Goal: Check status: Check status

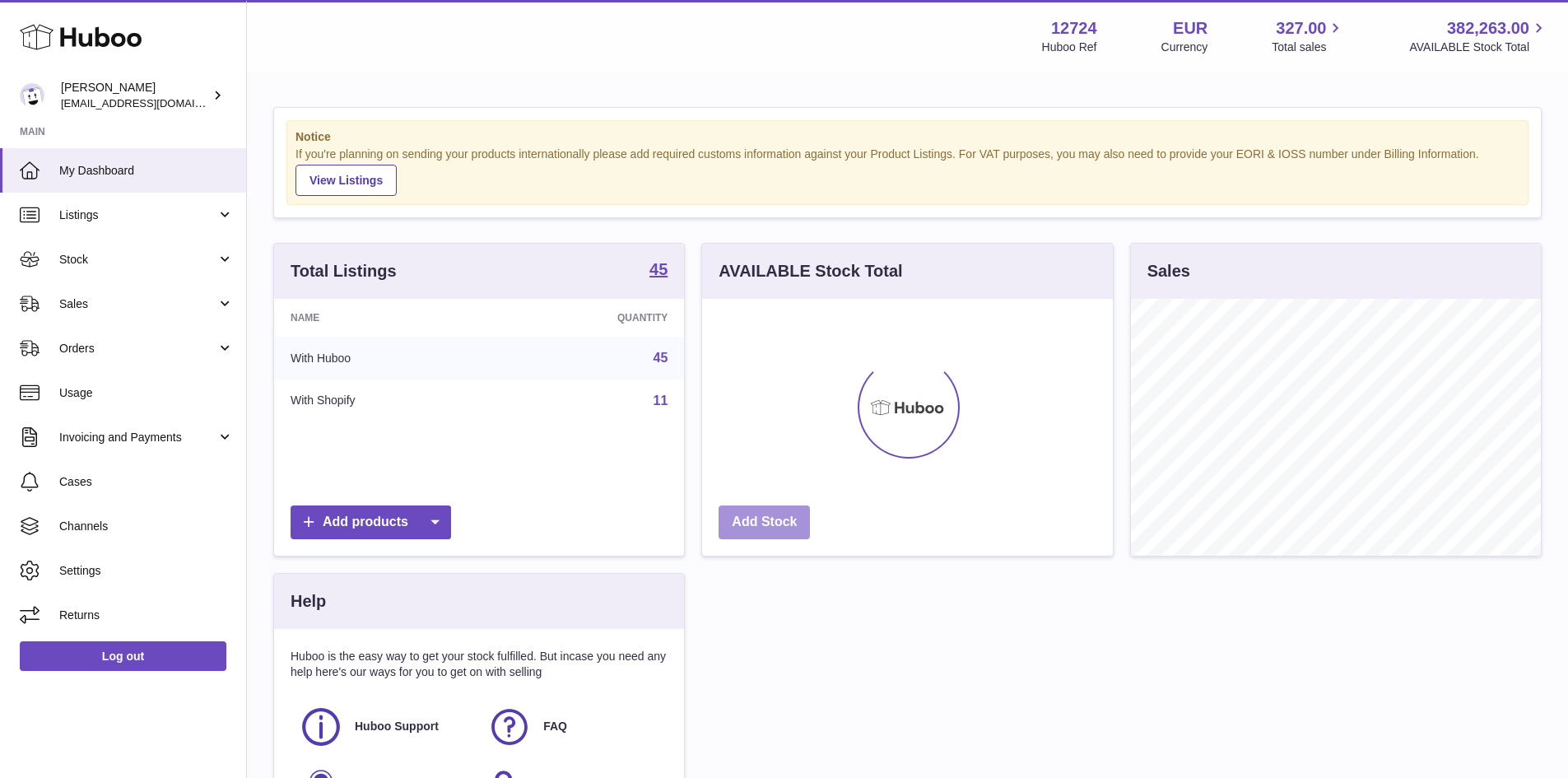
scroll to position [257, 410]
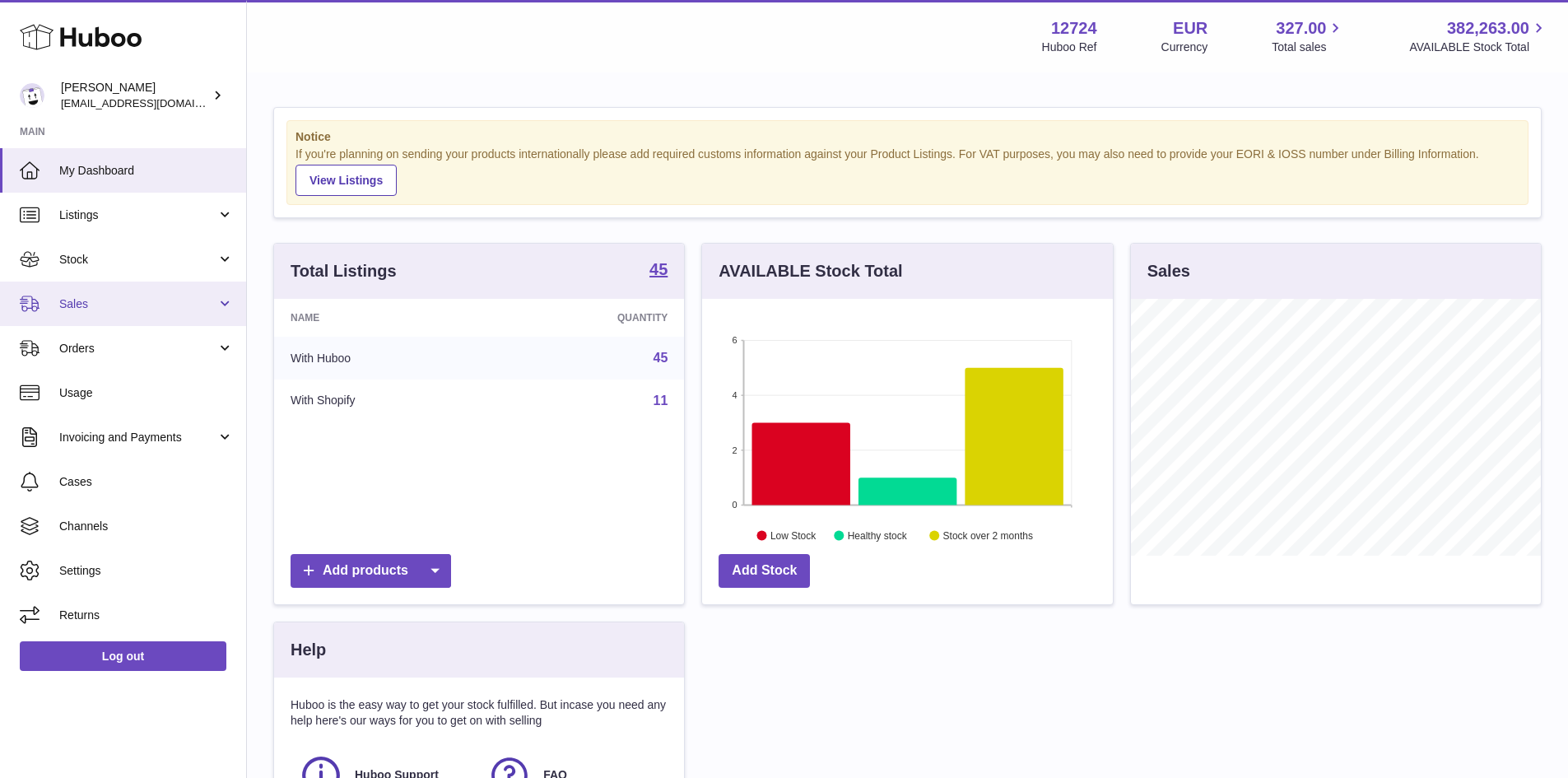
click at [72, 292] on link "Sales" at bounding box center [123, 304] width 246 height 44
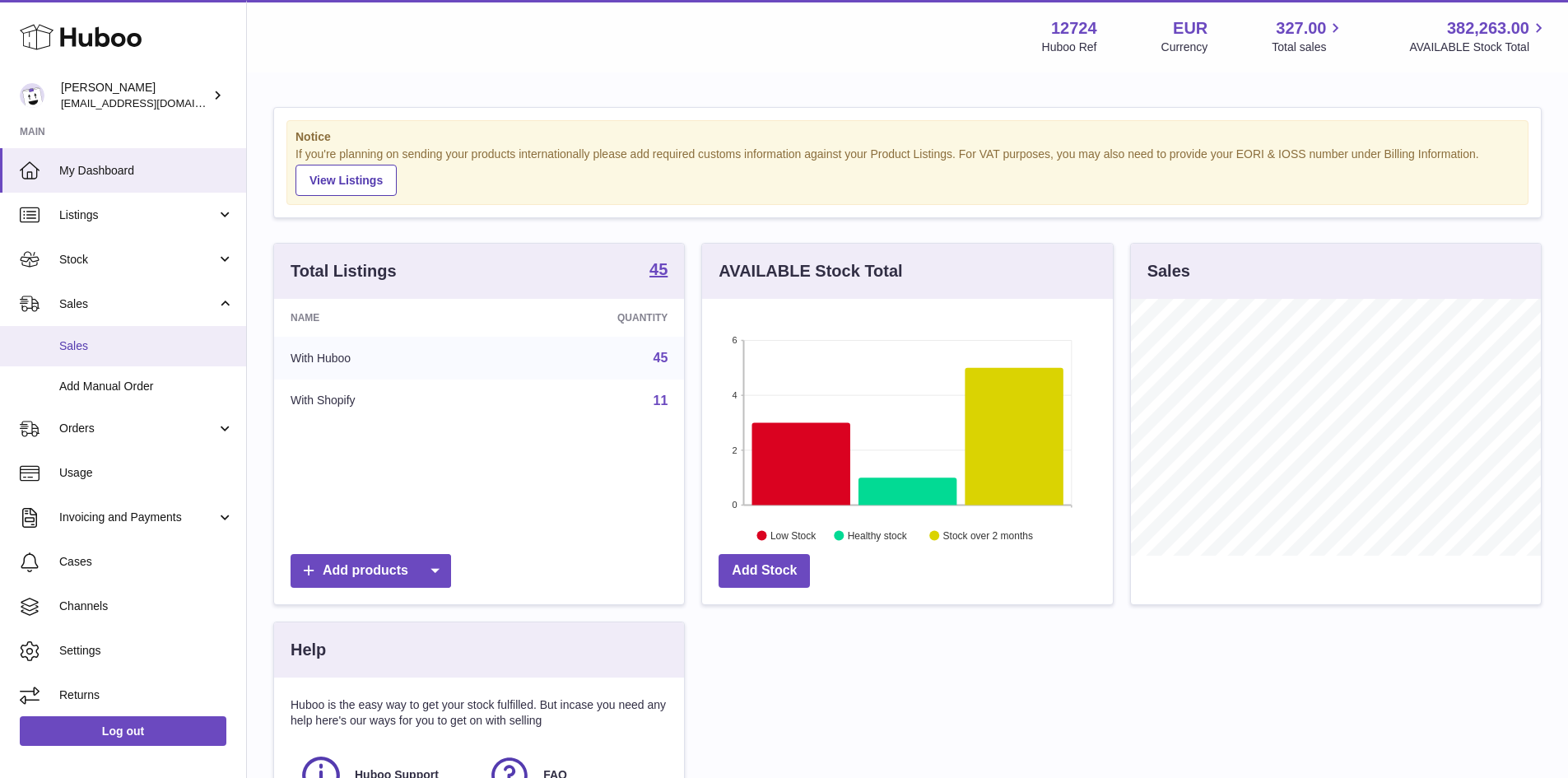
click at [117, 353] on span "Sales" at bounding box center [146, 346] width 175 height 15
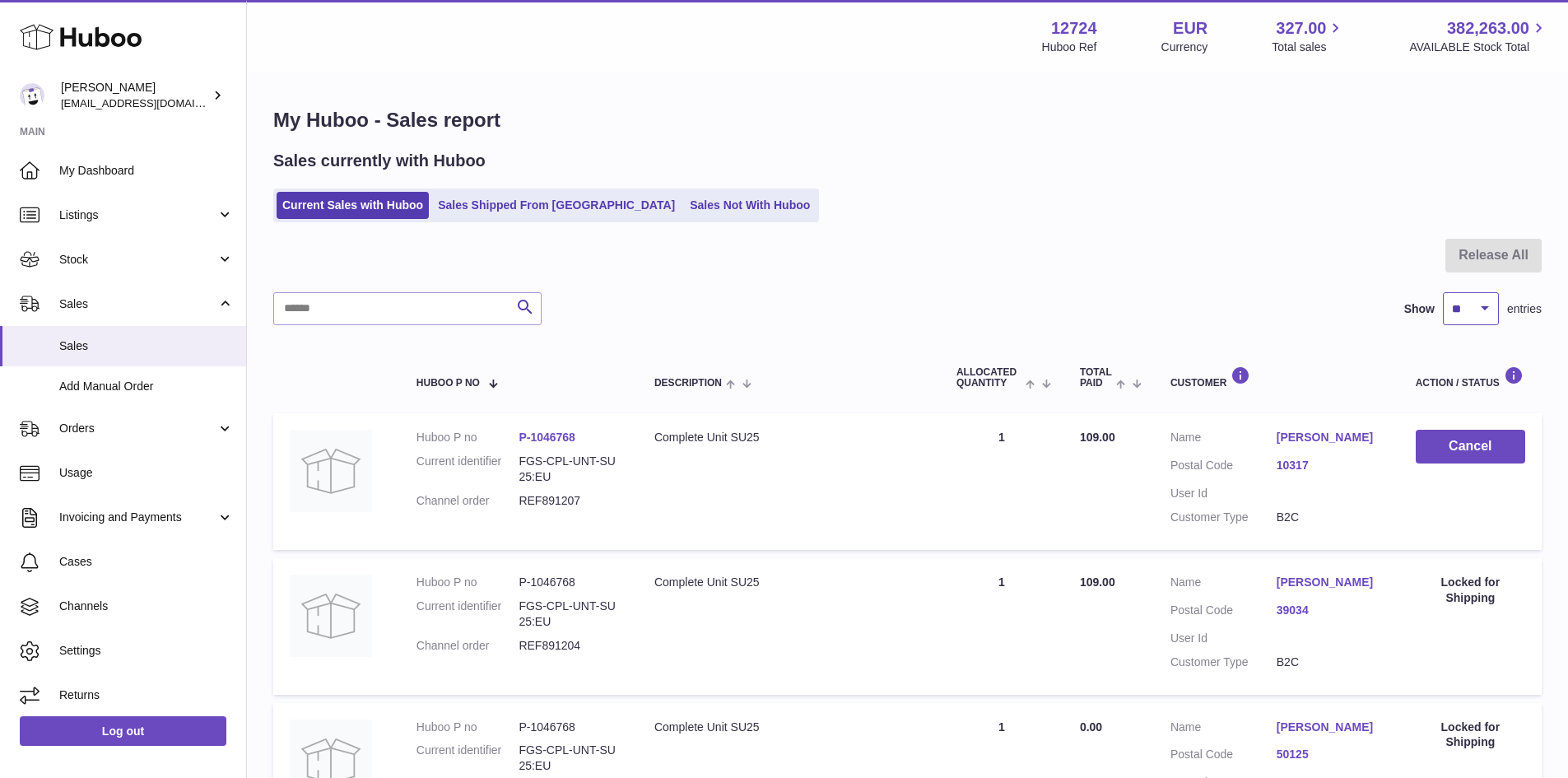
click at [1474, 315] on select "** ** ** ***" at bounding box center [1470, 309] width 56 height 33
select select "**"
click at [1442, 292] on select "** ** ** ***" at bounding box center [1470, 309] width 56 height 33
click at [517, 192] on link "Sales Shipped From [GEOGRAPHIC_DATA]" at bounding box center [556, 206] width 248 height 27
click at [494, 209] on link "Sales Shipped From [GEOGRAPHIC_DATA]" at bounding box center [556, 206] width 248 height 27
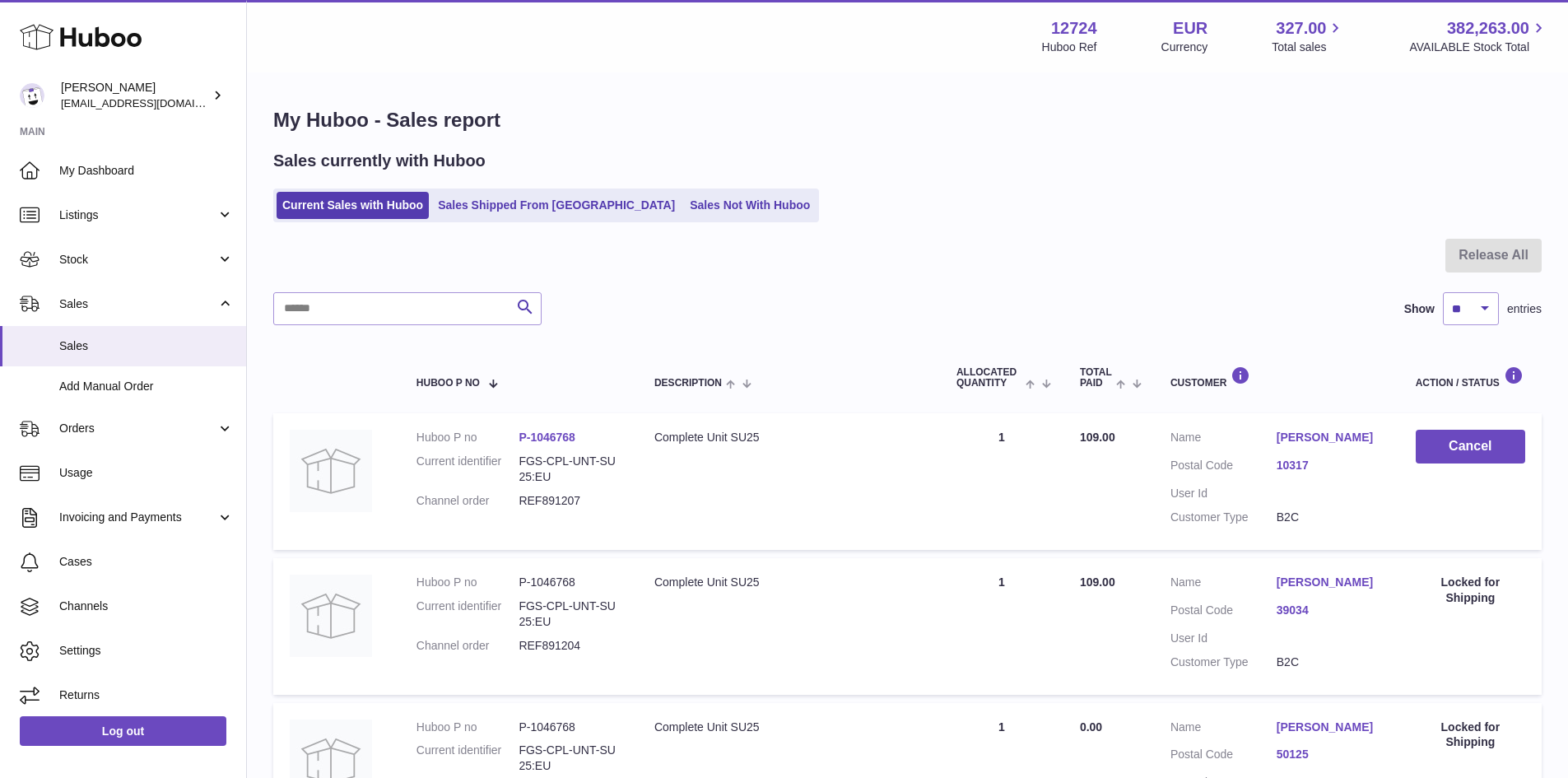
click at [594, 261] on div at bounding box center [908, 264] width 1269 height 53
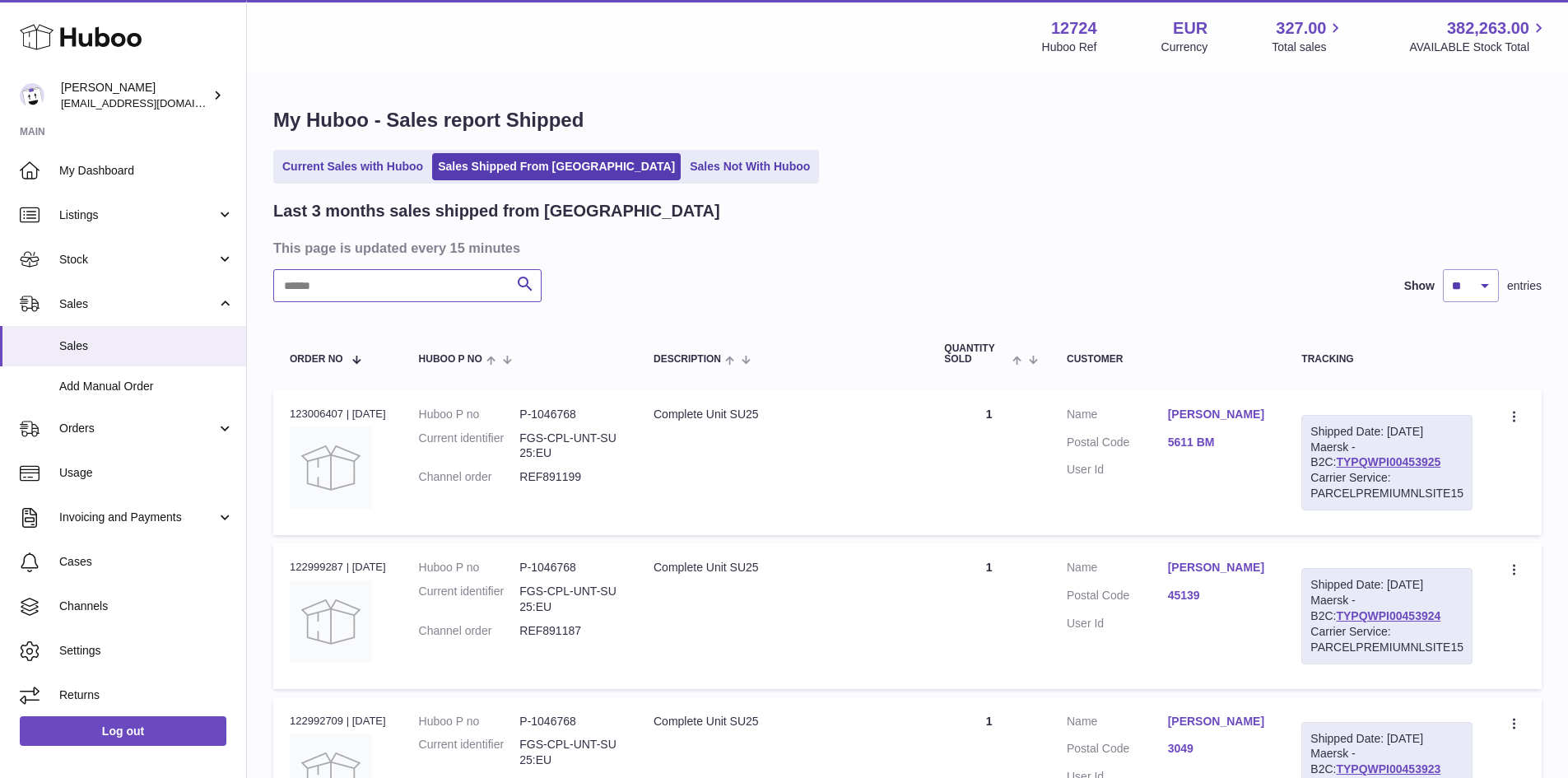
click at [421, 296] on input "text" at bounding box center [407, 286] width 268 height 33
paste input "*********"
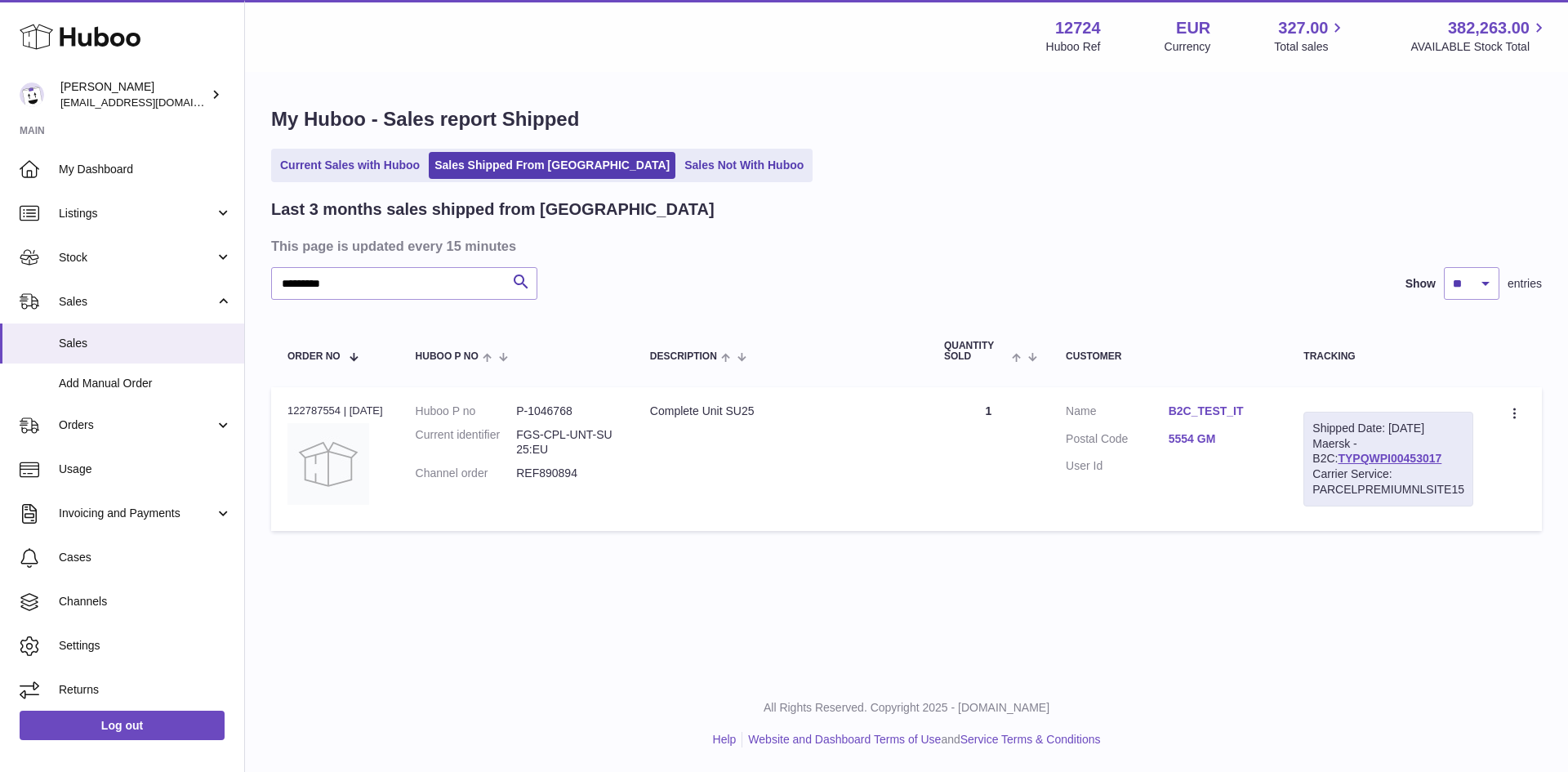
click at [1378, 484] on div "Carrier Service: PARCELPREMIUMNLSITE15" at bounding box center [1388, 482] width 152 height 31
click at [1380, 465] on link "TYPQWPI00453017" at bounding box center [1389, 458] width 103 height 13
click at [977, 222] on div "Last 3 months sales shipped from Huboo This page is updated every 15 minutes **…" at bounding box center [906, 368] width 1271 height 340
click at [1042, 610] on div "Menu Huboo 12724 Huboo Ref EUR Currency 327.00 Total sales 382,263.00 AVAILABLE…" at bounding box center [906, 337] width 1323 height 675
click at [1024, 615] on div "Menu Huboo 12724 Huboo Ref EUR Currency 327.00 Total sales 382,263.00 AVAILABLE…" at bounding box center [906, 337] width 1323 height 675
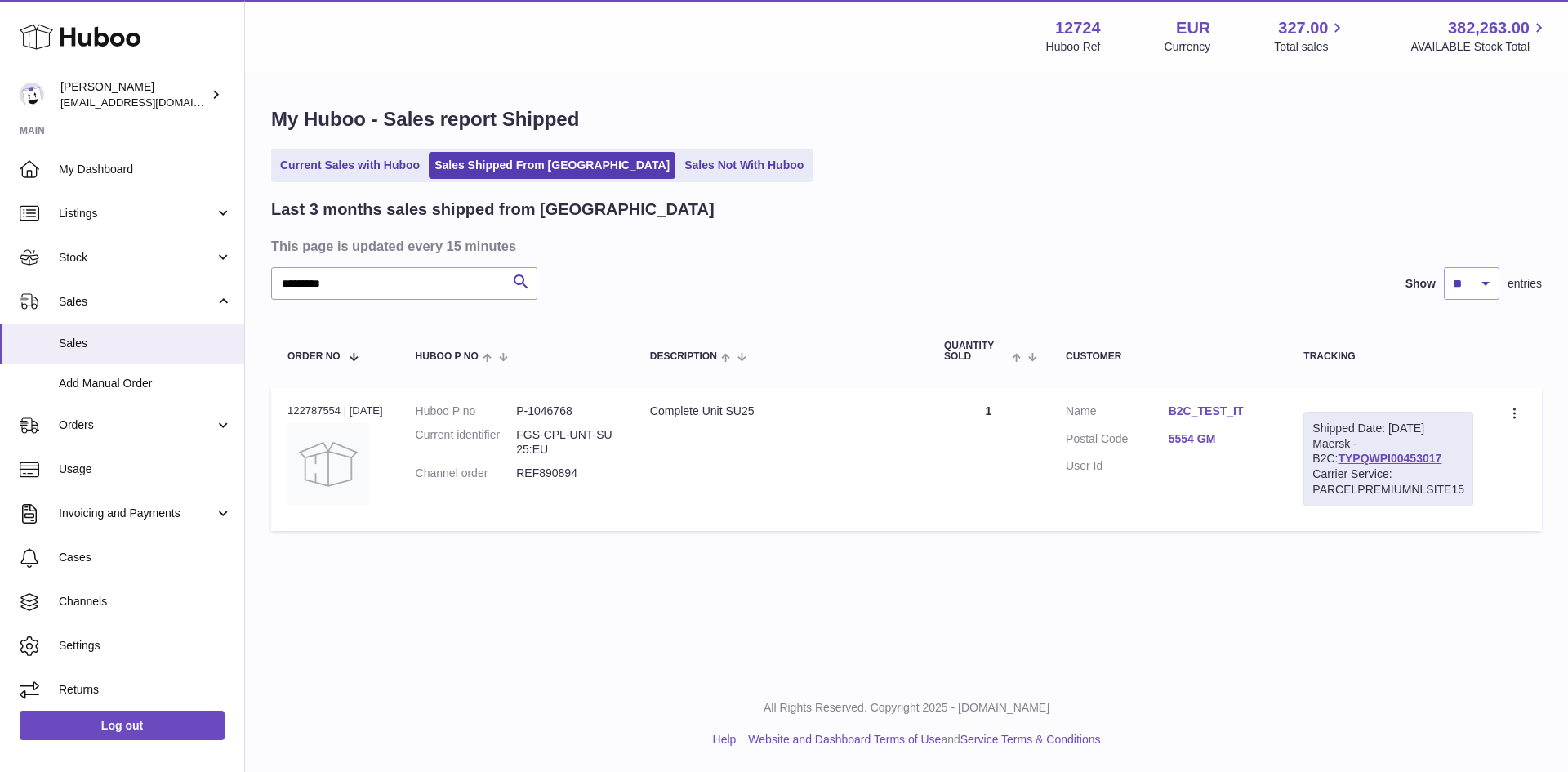
click at [1034, 572] on div "My Huboo - Sales report Shipped Current Sales with Huboo Sales Shipped From Hub…" at bounding box center [906, 323] width 1323 height 498
click at [423, 292] on input "*********" at bounding box center [404, 284] width 266 height 33
paste input "text"
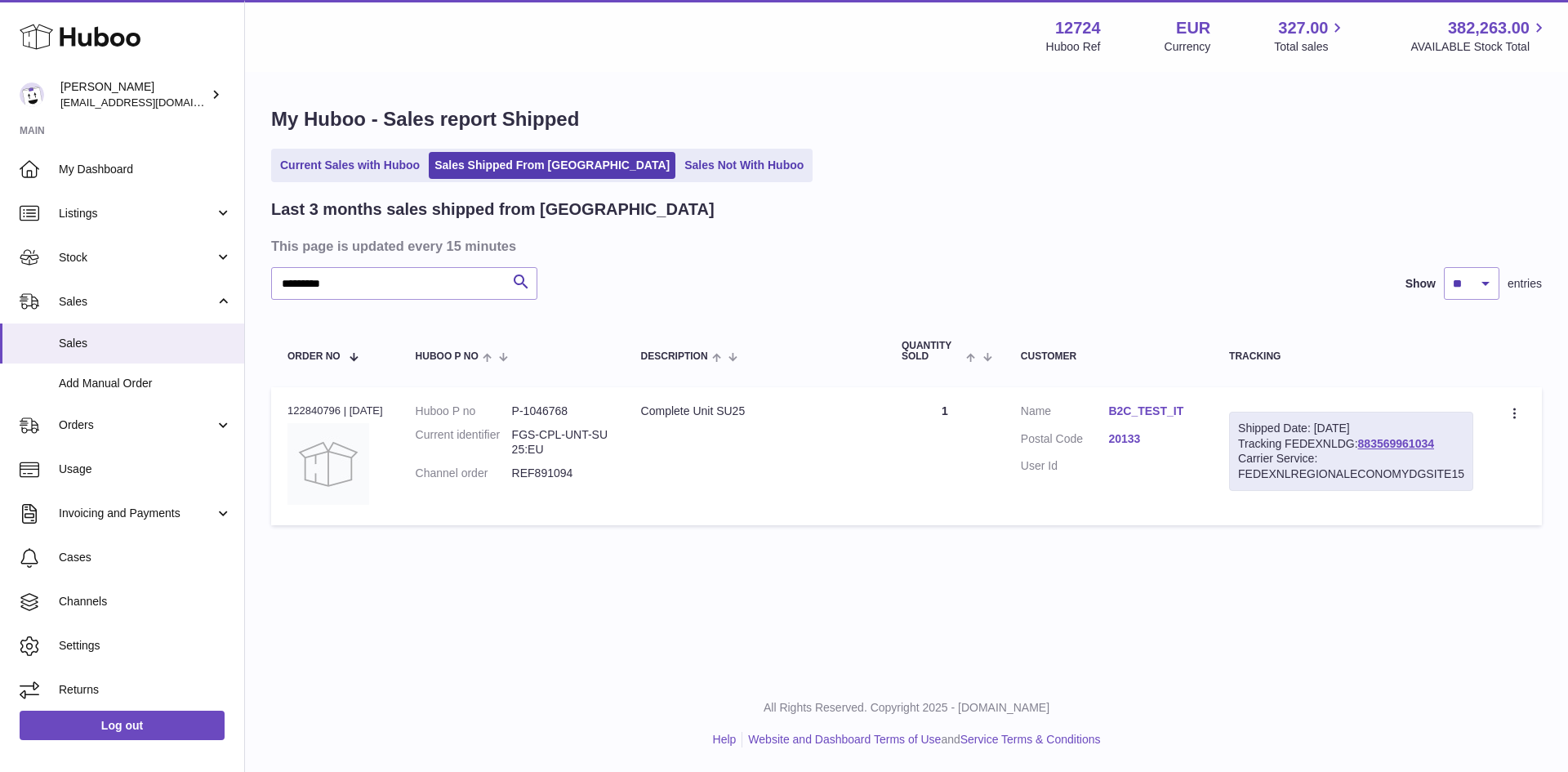
click at [910, 529] on table "Order No Huboo P no Description Quantity Sold Customer Tracking Order no 122840…" at bounding box center [906, 424] width 1271 height 217
click at [1440, 430] on div "Shipped Date: 15th Aug 2025" at bounding box center [1351, 428] width 226 height 15
click at [1434, 437] on link "883569961034" at bounding box center [1396, 443] width 76 height 13
click at [402, 281] on input "*********" at bounding box center [404, 284] width 266 height 33
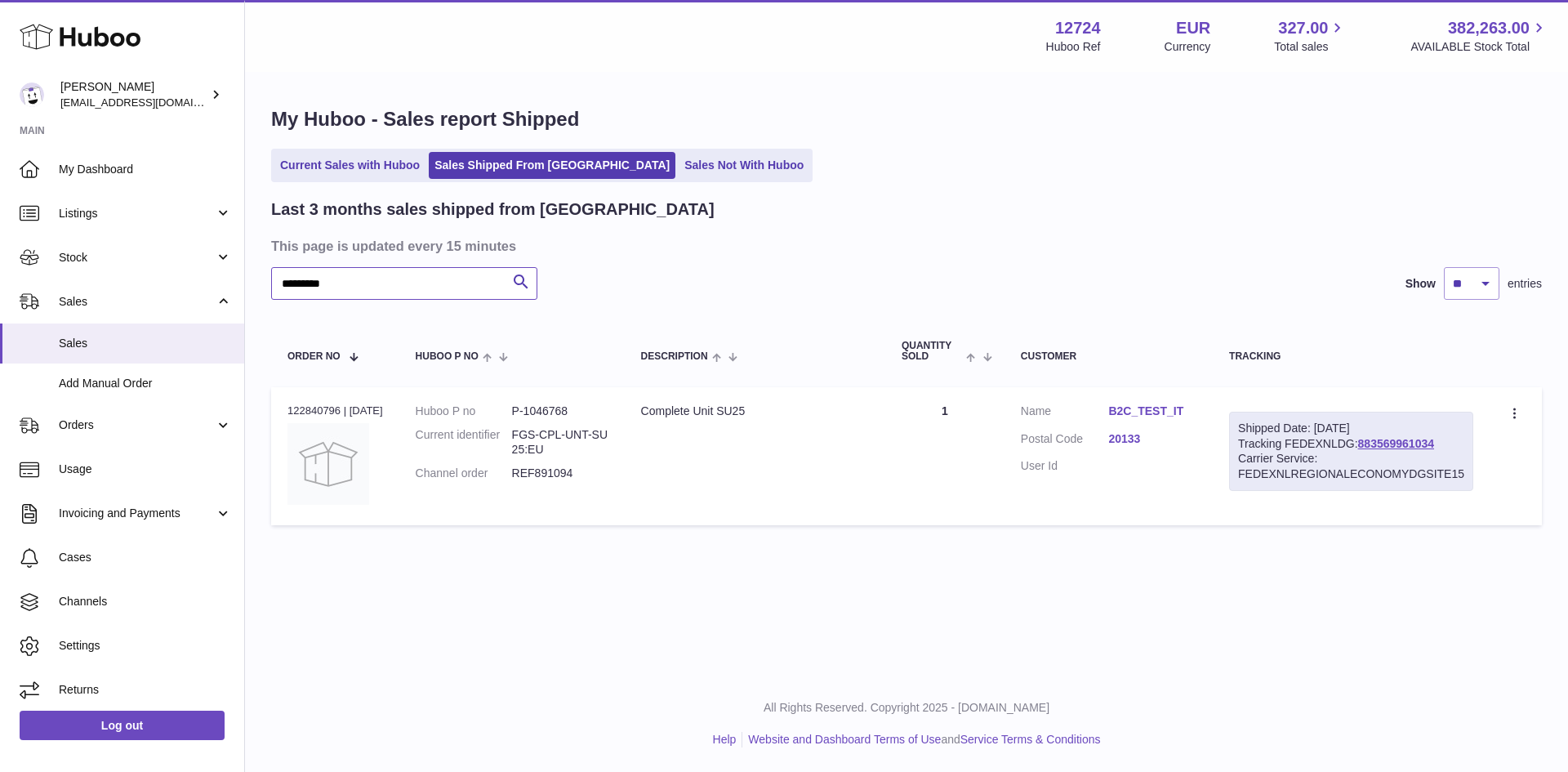
paste input "text"
type input "*********"
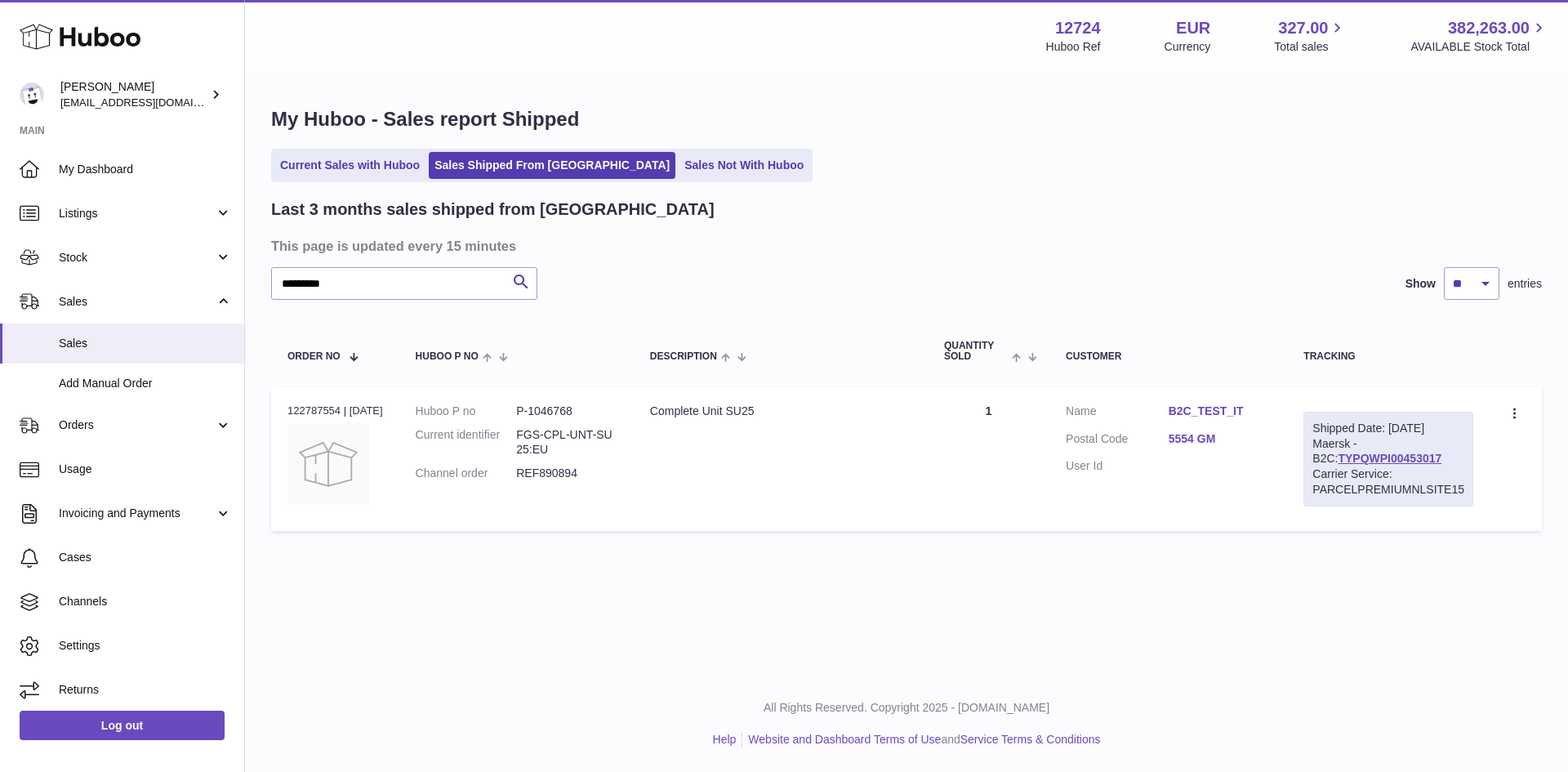
click at [684, 248] on h3 "This page is updated every 15 minutes" at bounding box center [904, 245] width 1266 height 18
click at [681, 248] on h3 "This page is updated every 15 minutes" at bounding box center [904, 245] width 1266 height 18
click at [712, 252] on h3 "This page is updated every 15 minutes" at bounding box center [904, 245] width 1266 height 18
click at [800, 253] on h3 "This page is updated every 15 minutes" at bounding box center [904, 245] width 1266 height 18
click at [1094, 571] on div "My Huboo - Sales report Shipped Current Sales with Huboo Sales Shipped From Hub…" at bounding box center [906, 323] width 1323 height 498
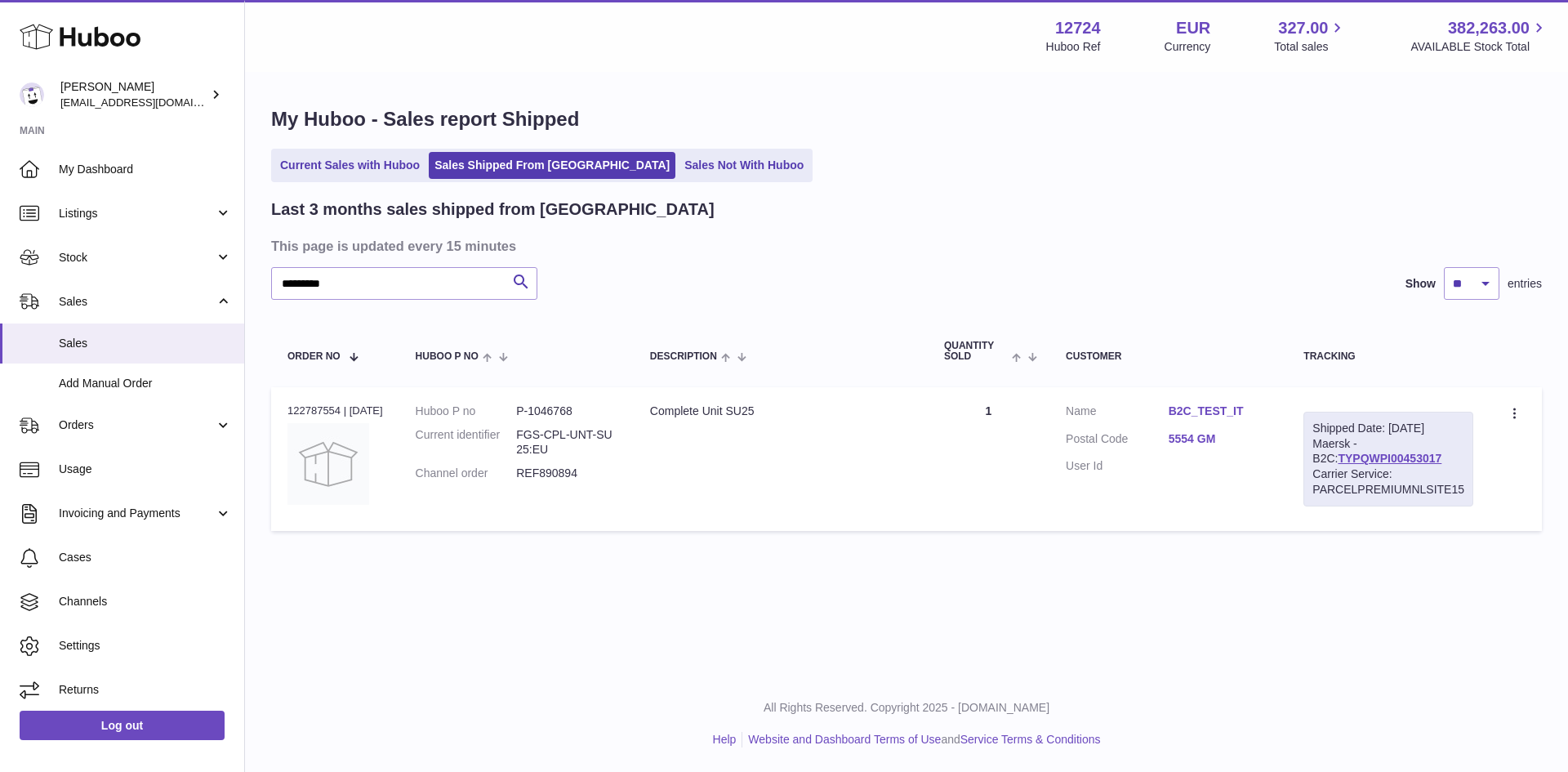
click at [990, 602] on div "Menu Huboo 12724 Huboo Ref EUR Currency 327.00 Total sales 382,263.00 AVAILABLE…" at bounding box center [906, 337] width 1323 height 675
click at [986, 597] on div "Menu Huboo 12724 Huboo Ref EUR Currency 327.00 Total sales 382,263.00 AVAILABLE…" at bounding box center [906, 337] width 1323 height 675
click at [1098, 589] on div "Menu Huboo 12724 Huboo Ref EUR Currency 327.00 Total sales 382,263.00 AVAILABLE…" at bounding box center [906, 337] width 1323 height 675
click at [1158, 566] on div "My Huboo - Sales report Shipped Current Sales with Huboo Sales Shipped From Hub…" at bounding box center [906, 323] width 1323 height 498
click at [1359, 465] on link "TYPQWPI00453017" at bounding box center [1389, 458] width 103 height 13
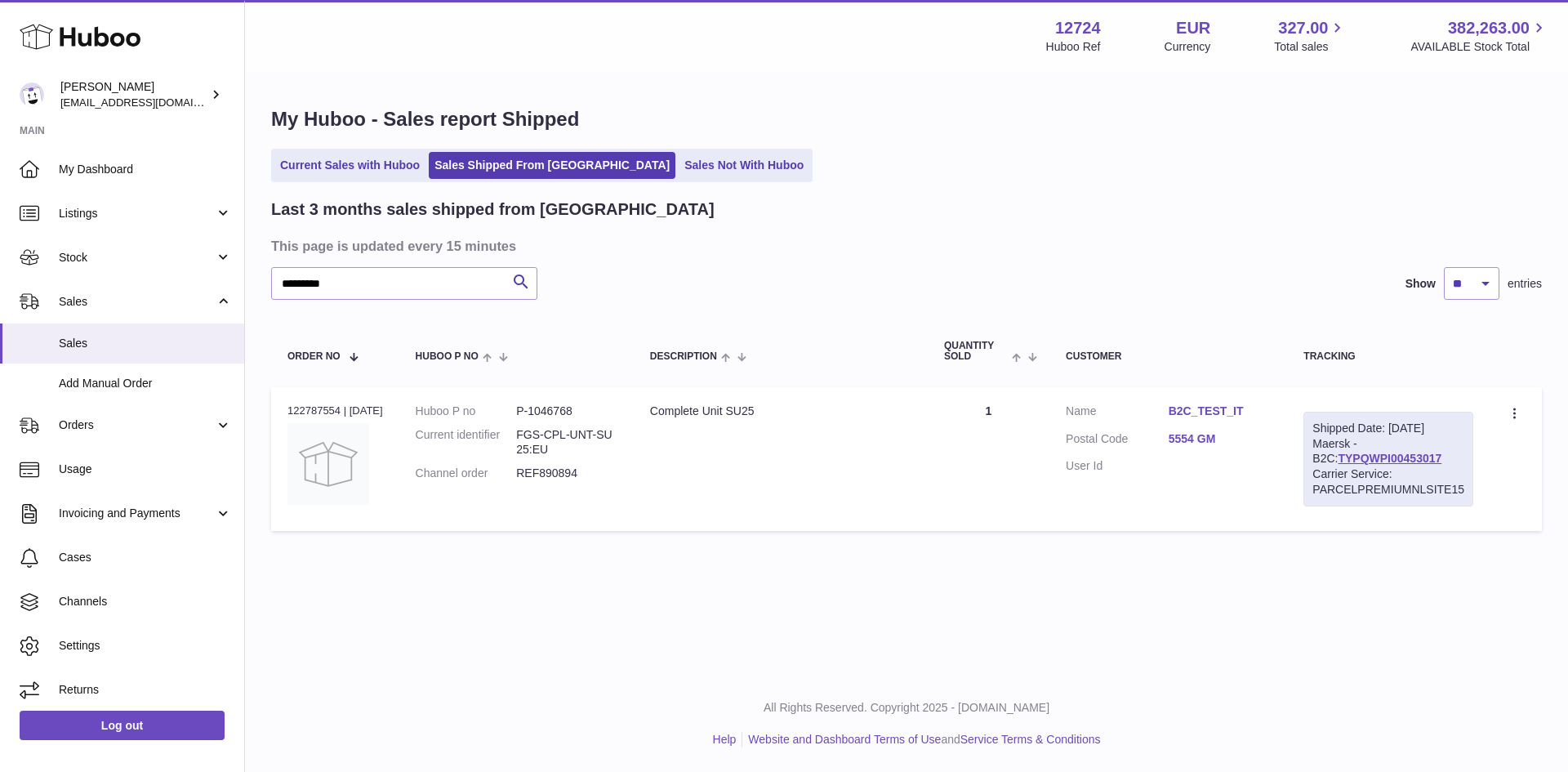
click at [1165, 509] on td "Customer Name B2C_TEST_IT Postal Code 5554 GM User Id" at bounding box center [1168, 459] width 238 height 144
click at [1213, 409] on link "B2C_TEST_IT" at bounding box center [1219, 411] width 102 height 15
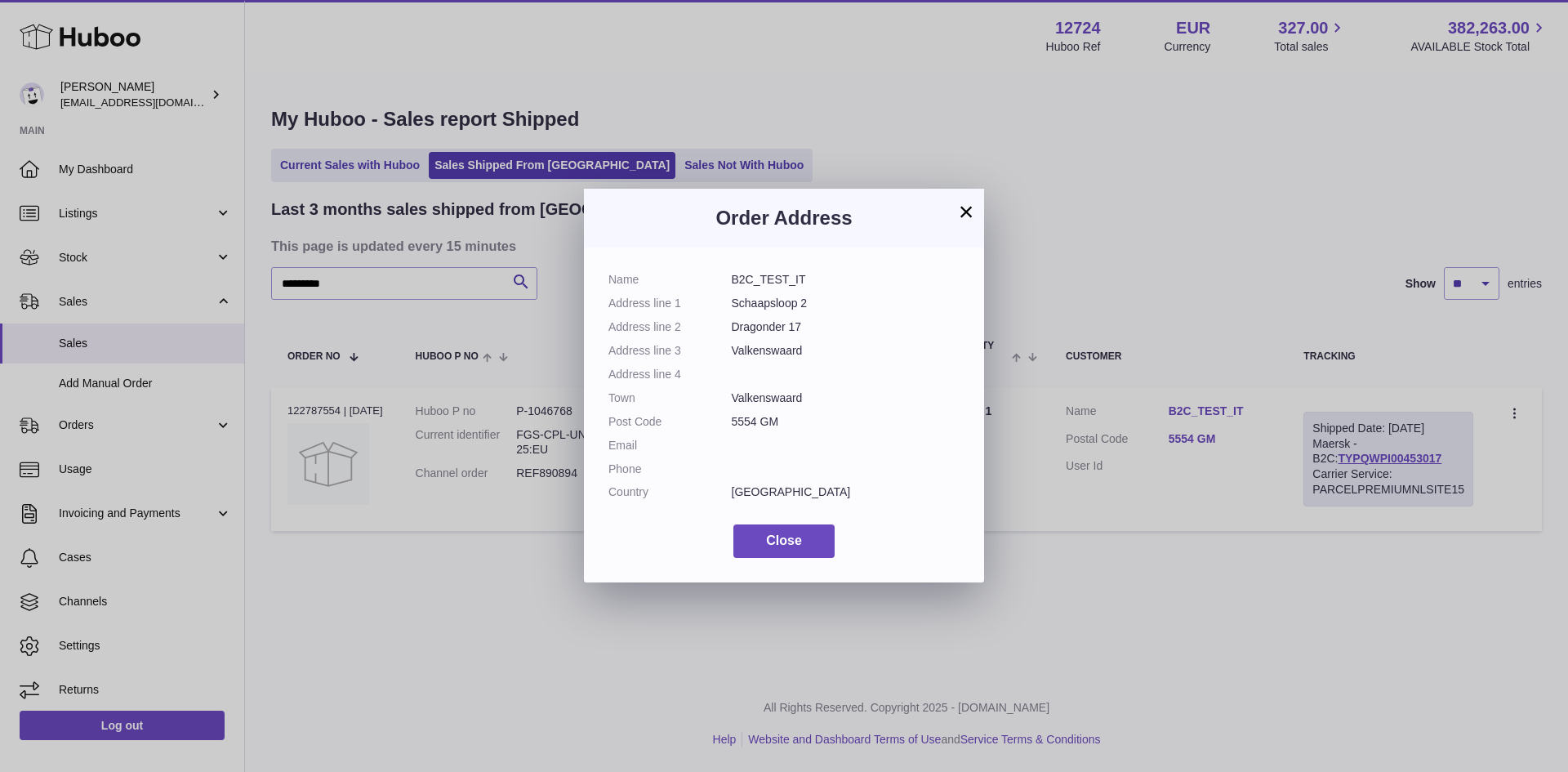
drag, startPoint x: 733, startPoint y: 300, endPoint x: 824, endPoint y: 300, distance: 91.0
click at [824, 300] on dl "Name B2C_TEST_IT Address line 1 Schaapsloop 2 Address line 2 Dragonder 17 Addre…" at bounding box center [784, 390] width 352 height 236
click at [824, 300] on dd "Schaapsloop 2" at bounding box center [846, 304] width 229 height 15
drag, startPoint x: 741, startPoint y: 327, endPoint x: 794, endPoint y: 333, distance: 53.3
click at [790, 333] on dd "Dragonder 17" at bounding box center [846, 327] width 229 height 15
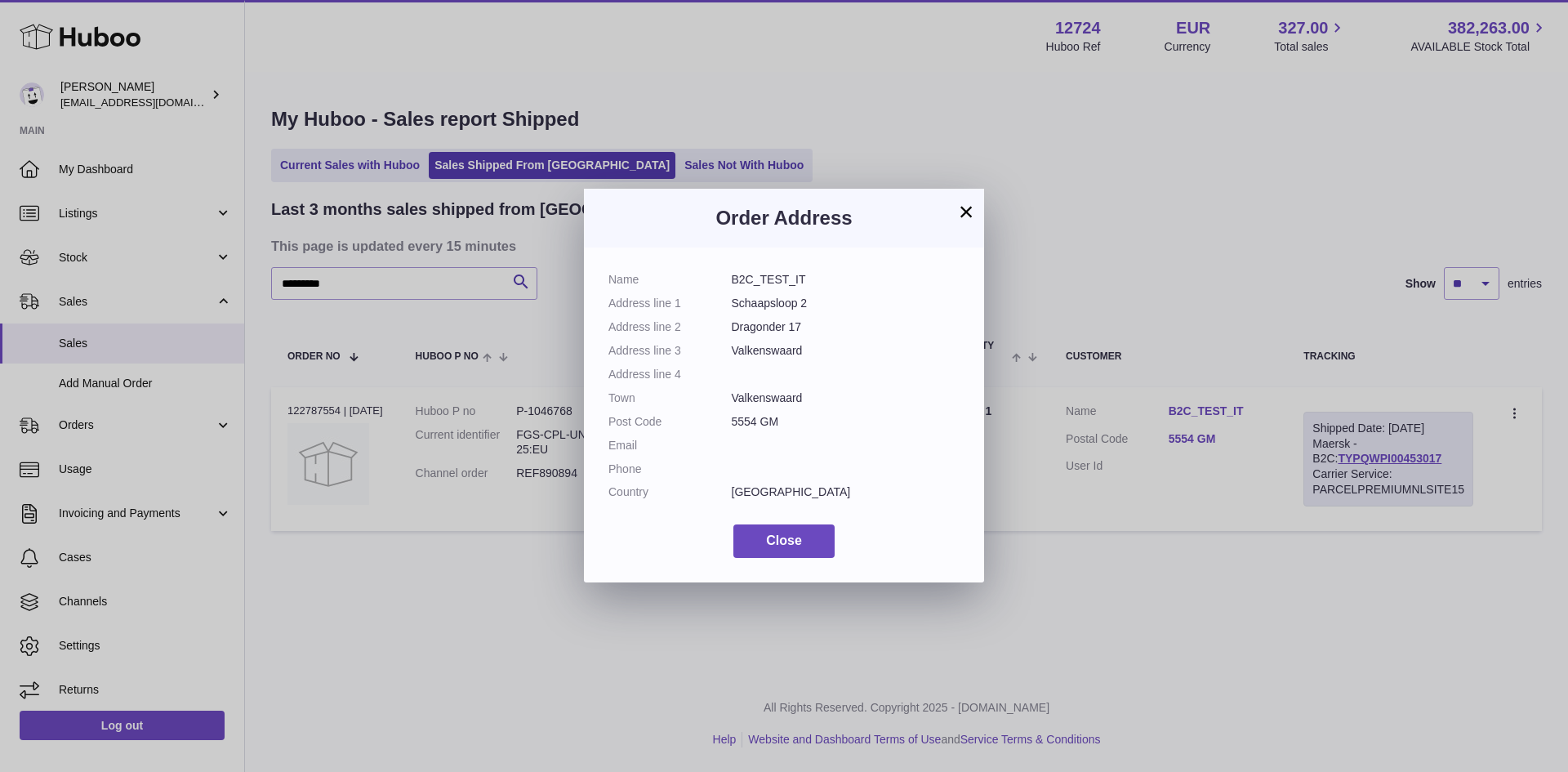
click at [796, 335] on dl "Name B2C_TEST_IT Address line 1 Schaapsloop 2 Address line 2 Dragonder 17 Addre…" at bounding box center [784, 390] width 352 height 236
drag, startPoint x: 761, startPoint y: 402, endPoint x: 864, endPoint y: 401, distance: 103.0
click at [864, 401] on dd "Valkenswaard" at bounding box center [846, 397] width 229 height 15
drag, startPoint x: 795, startPoint y: 492, endPoint x: 603, endPoint y: 281, distance: 285.3
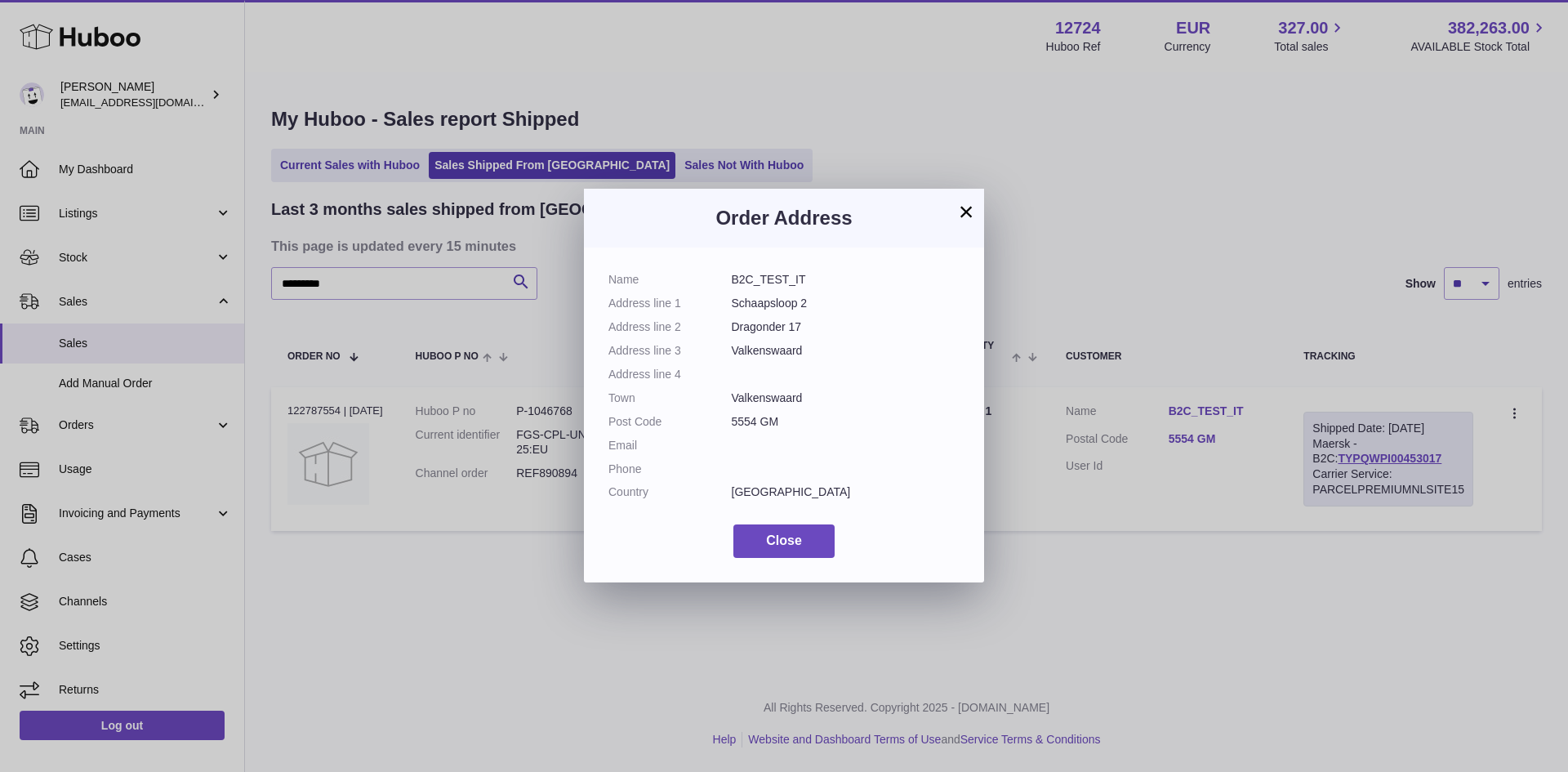
click at [603, 281] on div "Name B2C_TEST_IT Address line 1 Schaapsloop 2 Address line 2 Dragonder 17 Addre…" at bounding box center [784, 415] width 400 height 335
click at [695, 329] on dt "Address line 2" at bounding box center [670, 327] width 124 height 15
click at [696, 334] on dt "Address line 2" at bounding box center [670, 327] width 124 height 15
click at [715, 358] on dl "Name B2C_TEST_IT Address line 1 Schaapsloop 2 Address line 2 Dragonder 17 Addre…" at bounding box center [784, 390] width 352 height 236
click at [715, 361] on dl "Name B2C_TEST_IT Address line 1 Schaapsloop 2 Address line 2 Dragonder 17 Addre…" at bounding box center [784, 390] width 352 height 236
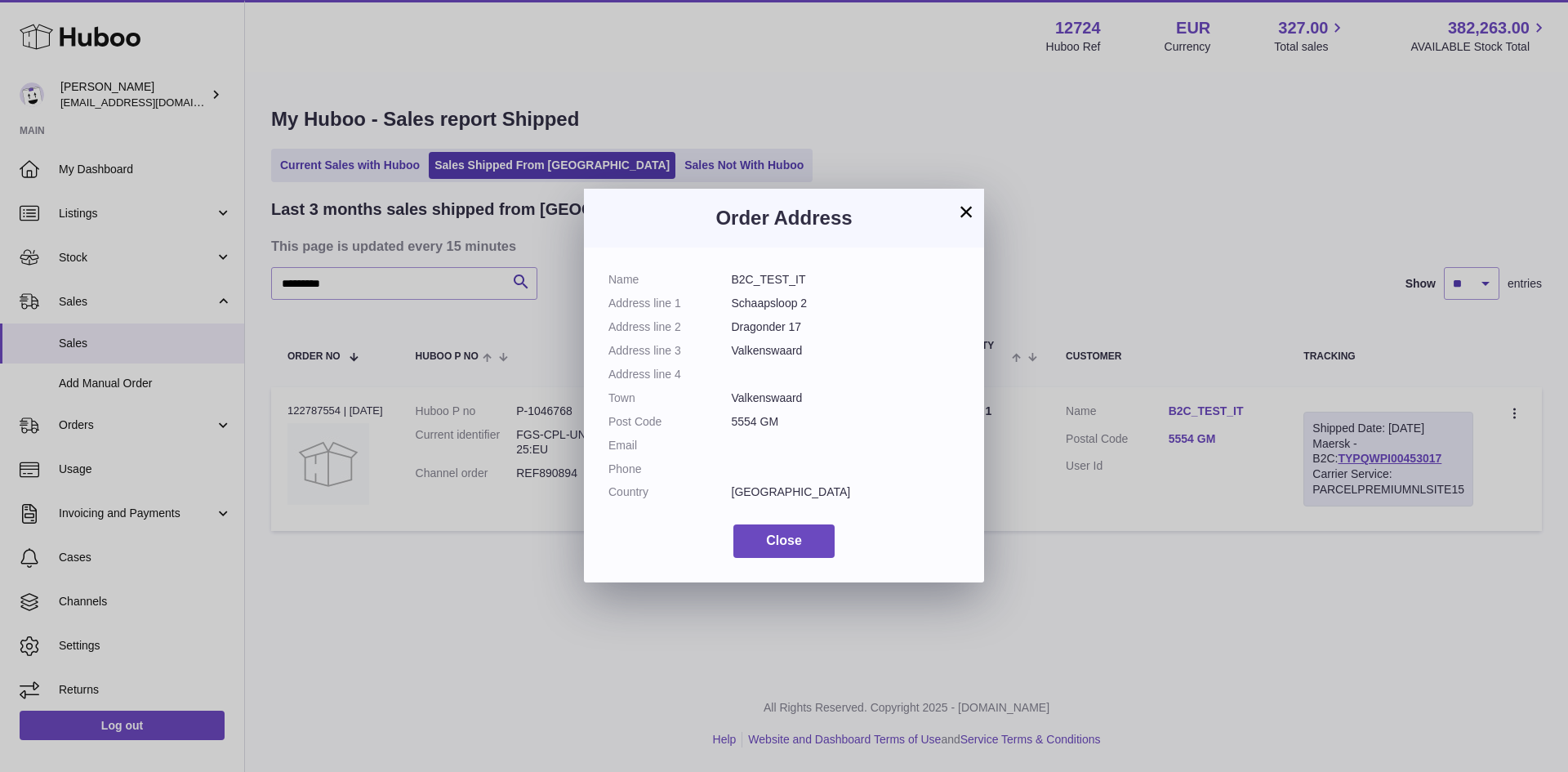
click at [850, 399] on dd "Valkenswaard" at bounding box center [846, 397] width 229 height 15
click at [968, 218] on button "×" at bounding box center [966, 212] width 19 height 19
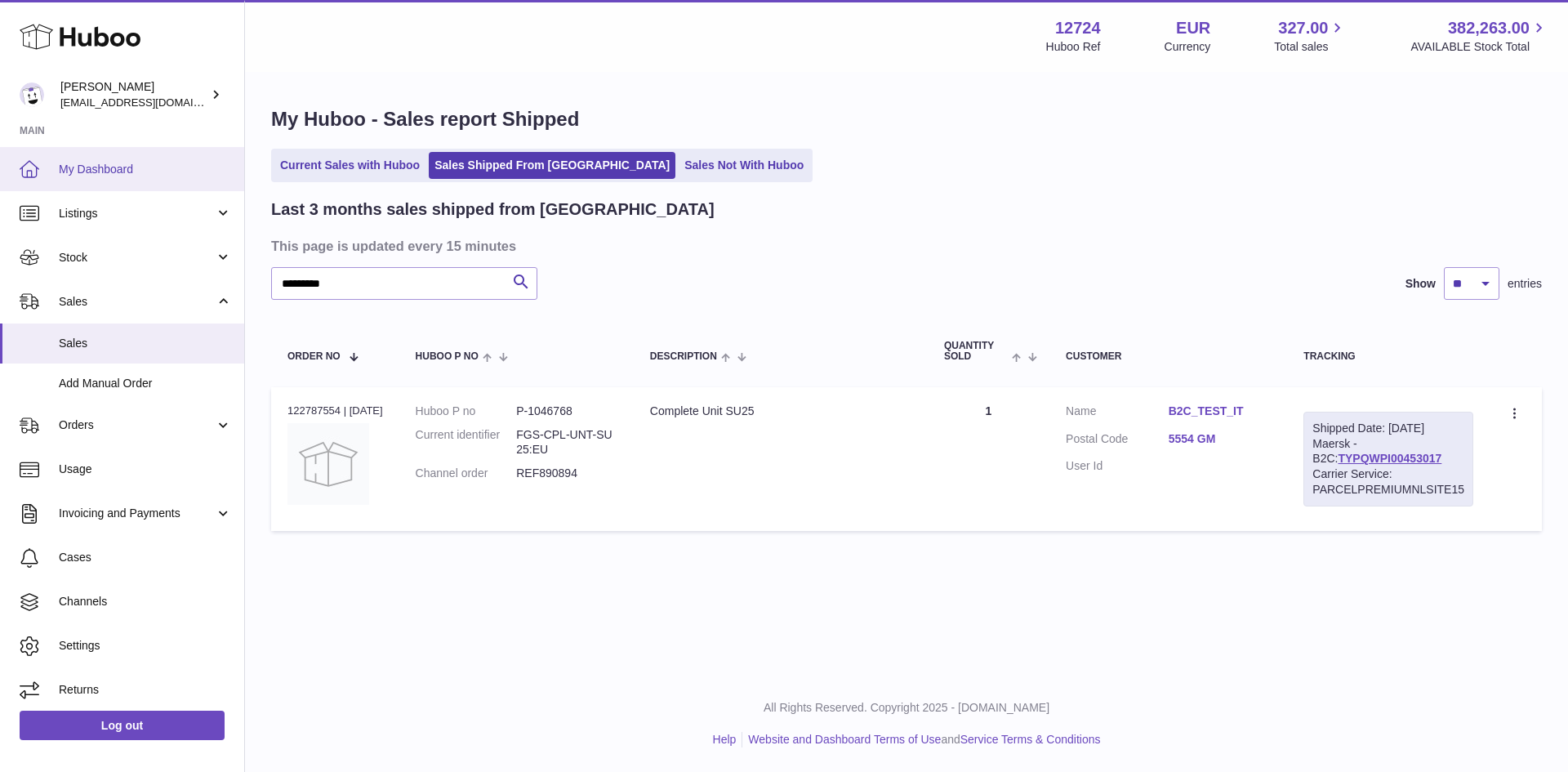
click at [97, 170] on span "My Dashboard" at bounding box center [145, 170] width 173 height 15
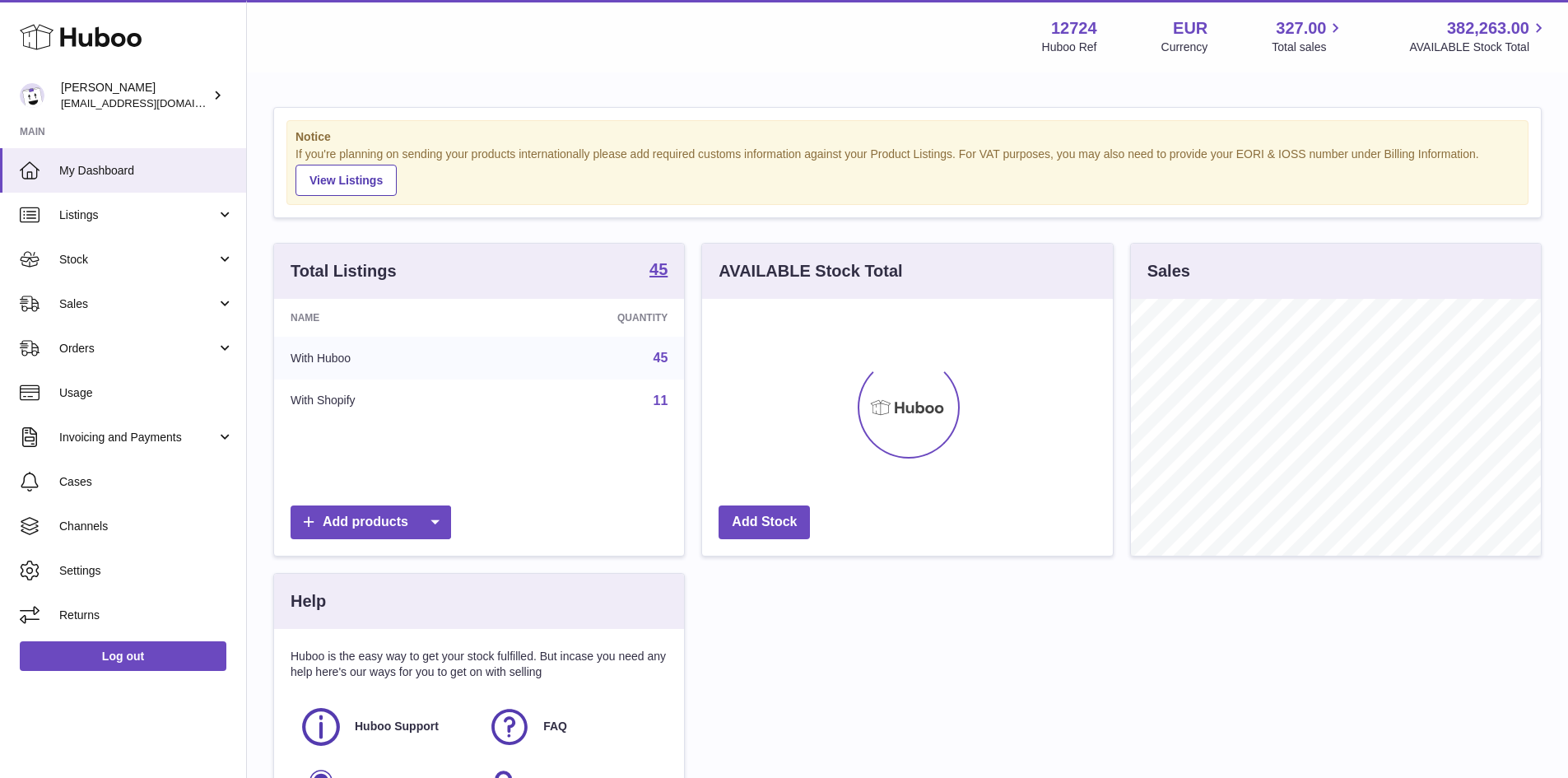
scroll to position [257, 410]
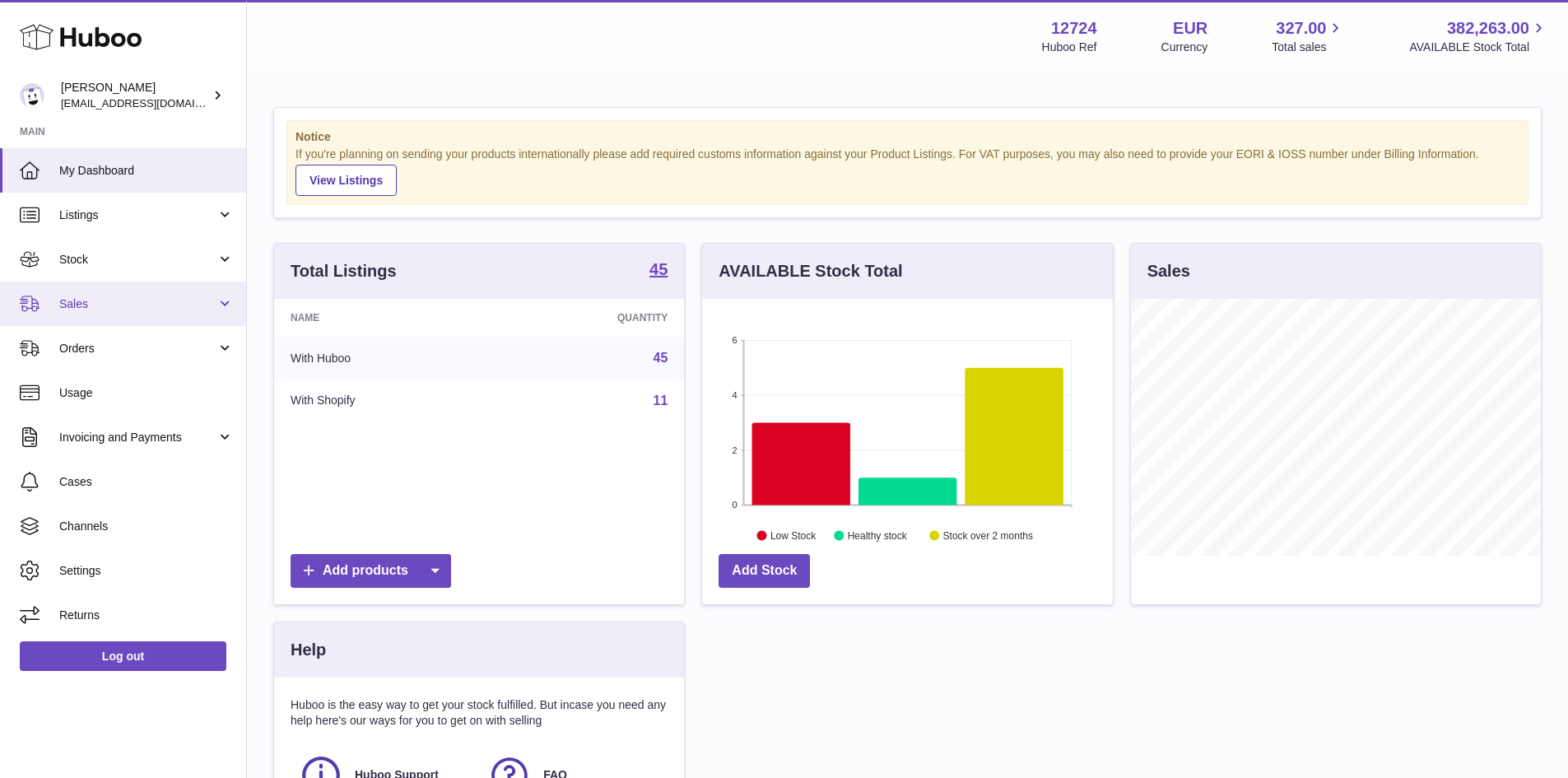
click at [133, 311] on span "Sales" at bounding box center [137, 304] width 157 height 15
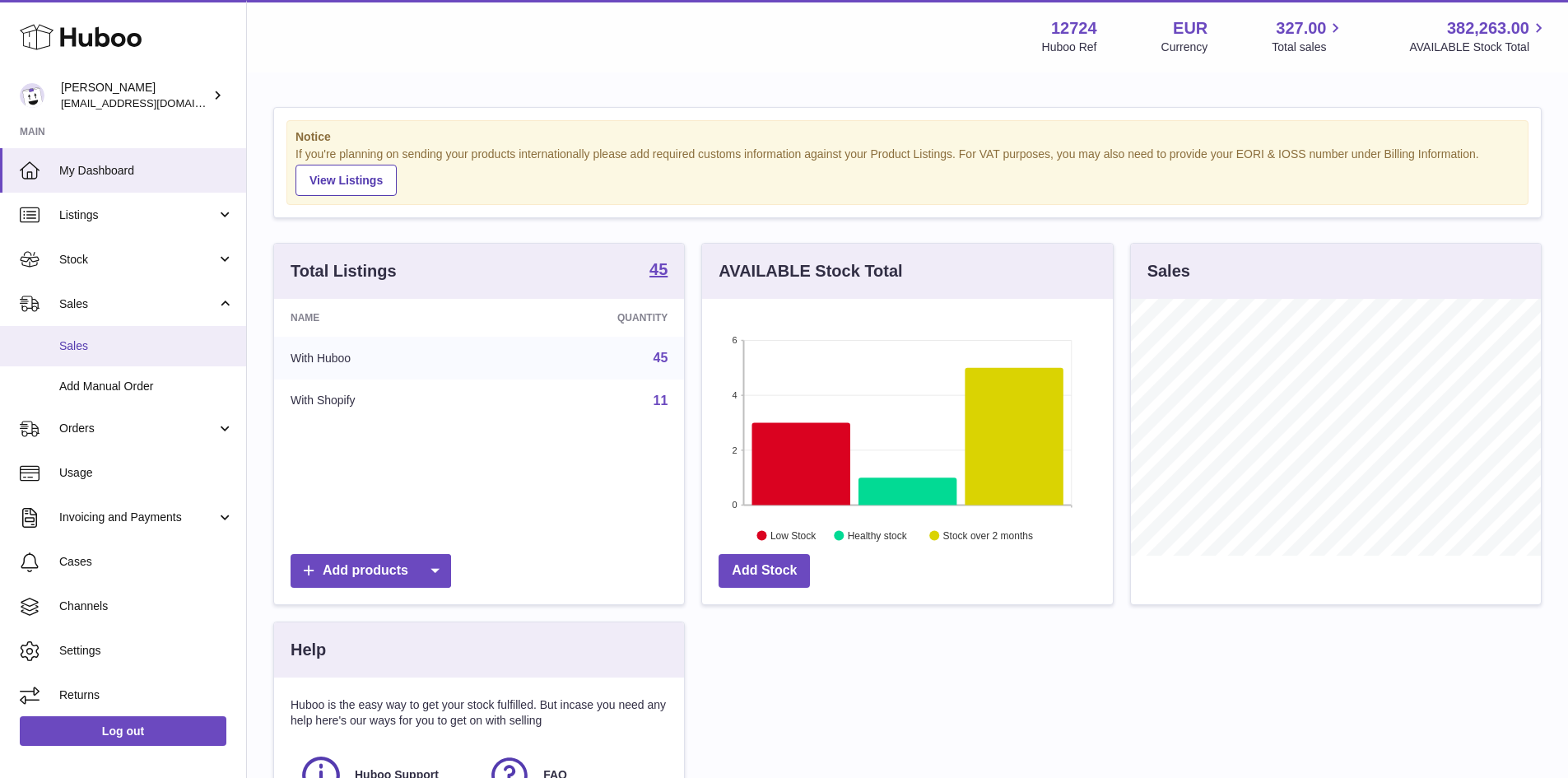
click at [142, 352] on span "Sales" at bounding box center [146, 346] width 175 height 15
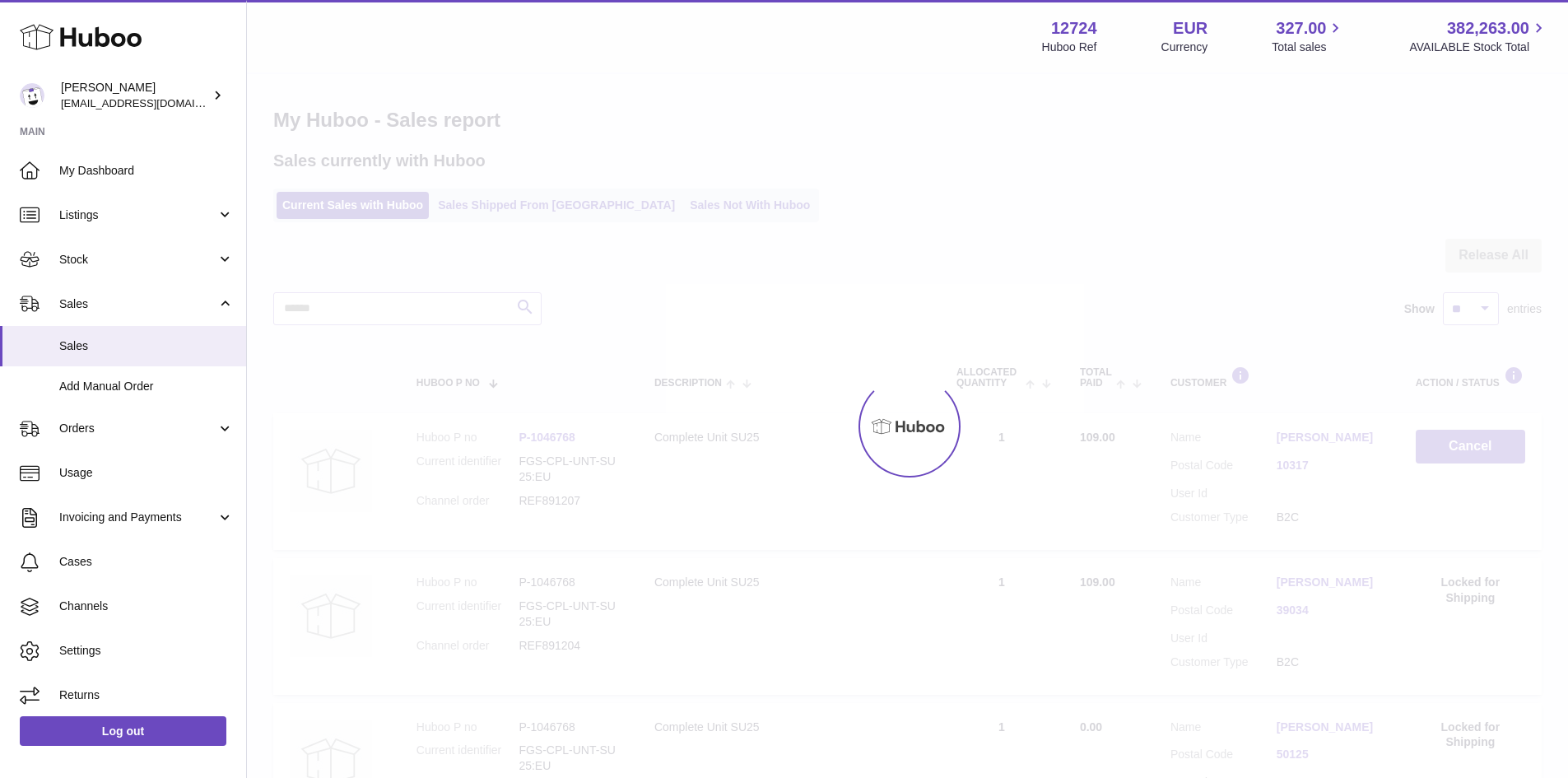
click at [489, 208] on div at bounding box center [908, 426] width 1321 height 704
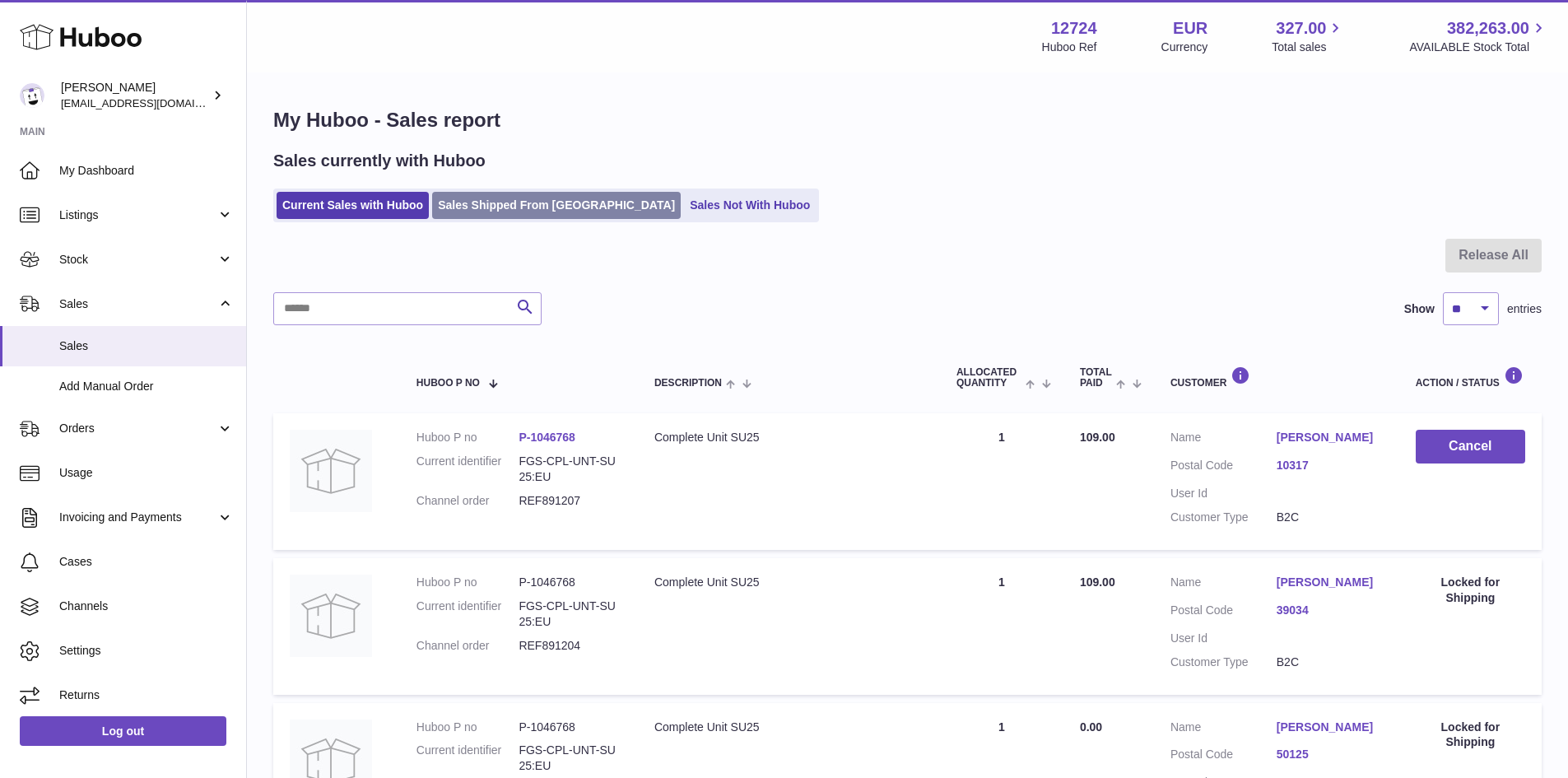
click at [504, 198] on link "Sales Shipped From [GEOGRAPHIC_DATA]" at bounding box center [556, 206] width 248 height 27
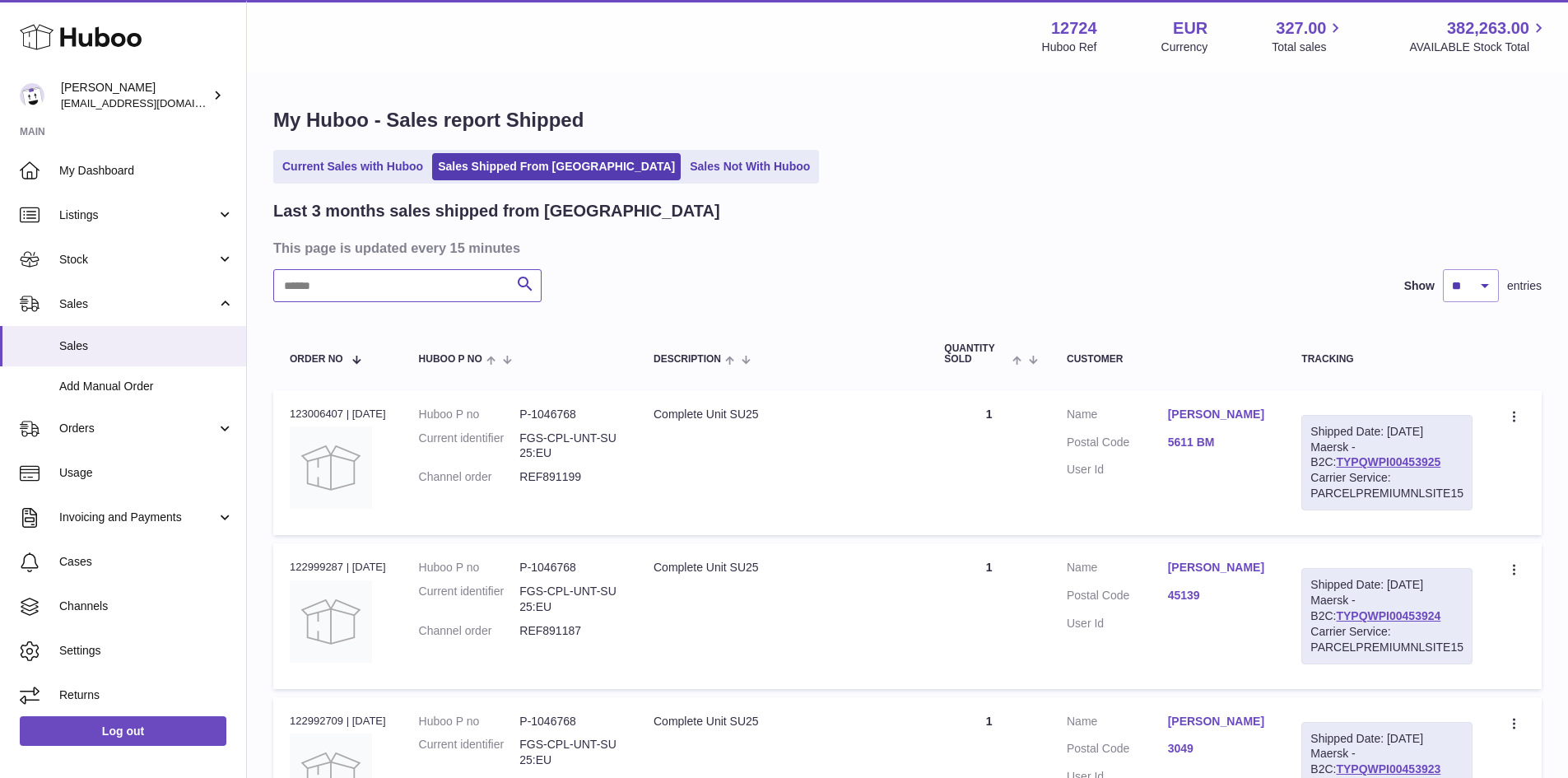
click at [392, 289] on input "text" at bounding box center [407, 286] width 268 height 33
paste input "*********"
type input "*********"
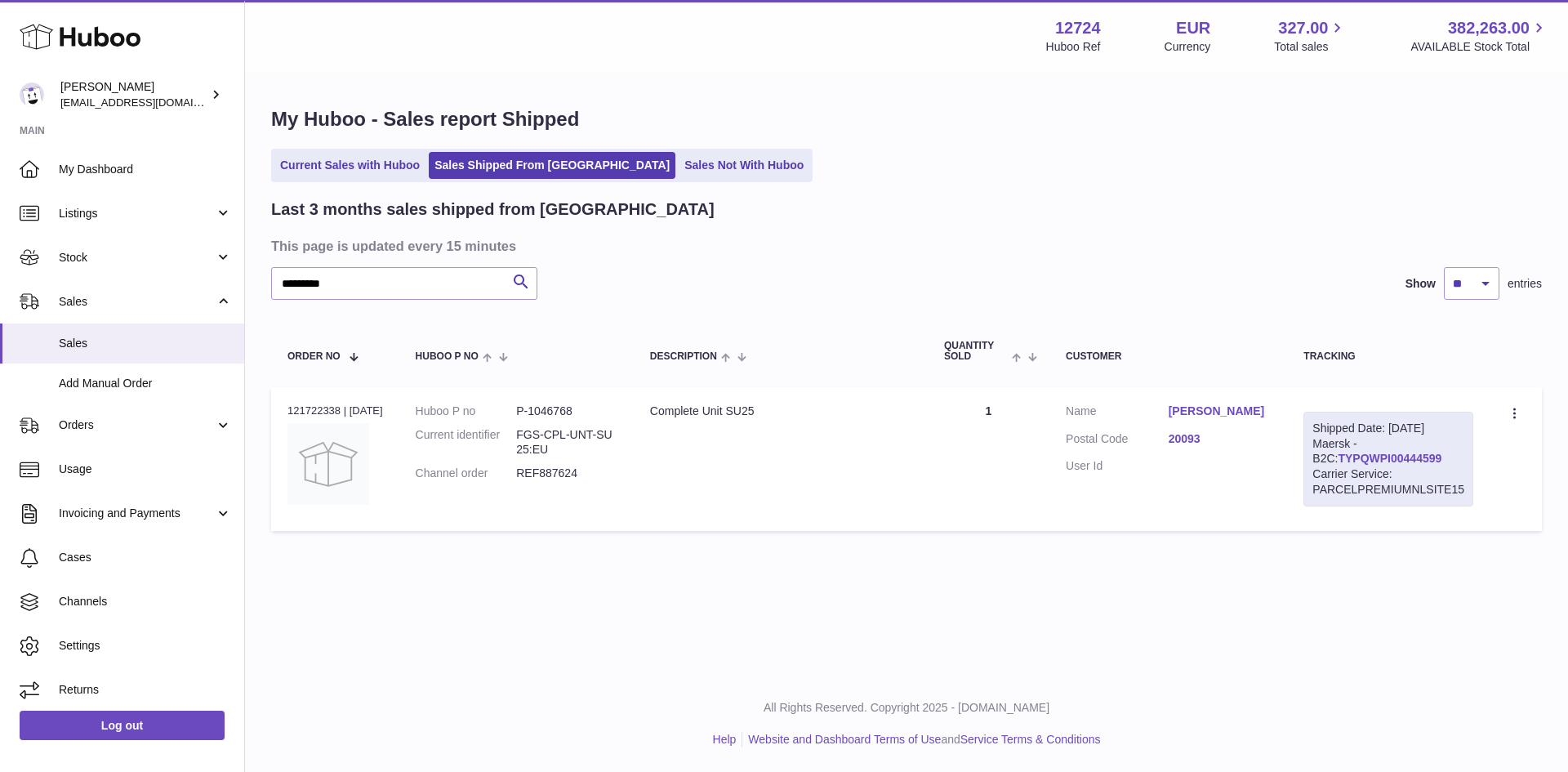
click at [1373, 465] on link "TYPQWPI00444599" at bounding box center [1389, 458] width 103 height 13
click at [1395, 465] on link "TYPQWPI00444599" at bounding box center [1389, 458] width 103 height 13
click at [1210, 414] on link "Dalia Croce" at bounding box center [1219, 411] width 102 height 15
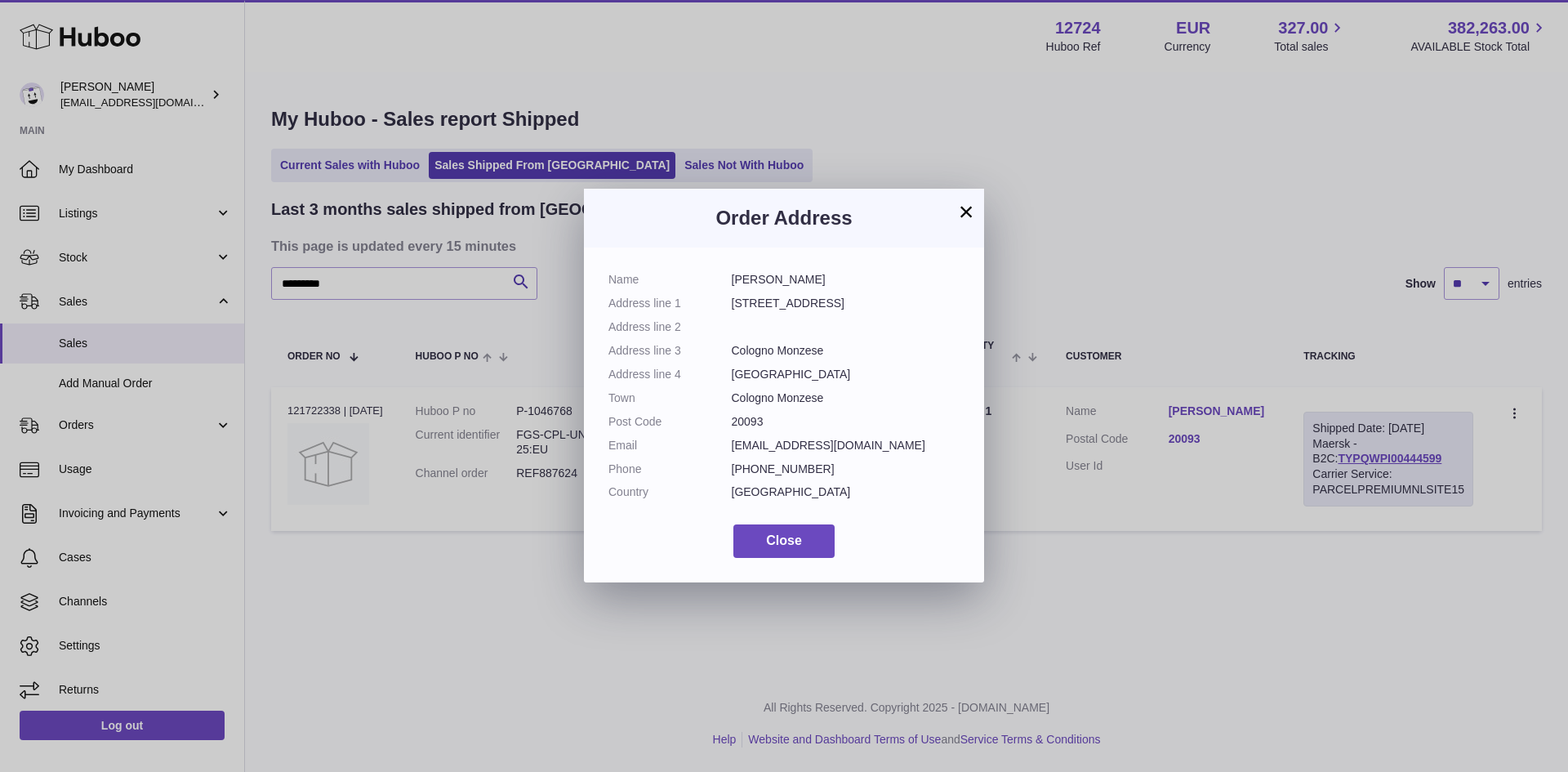
click at [801, 396] on dd "Cologno Monzese" at bounding box center [846, 397] width 229 height 15
drag, startPoint x: 752, startPoint y: 365, endPoint x: 779, endPoint y: 372, distance: 27.9
click at [779, 372] on dl "Name Dalia Croce Address line 1 Via repubblica 43 Address line 2 Address line 3…" at bounding box center [784, 390] width 352 height 236
click at [757, 395] on dd "Cologno Monzese" at bounding box center [846, 397] width 229 height 15
drag, startPoint x: 727, startPoint y: 421, endPoint x: 846, endPoint y: 424, distance: 119.0
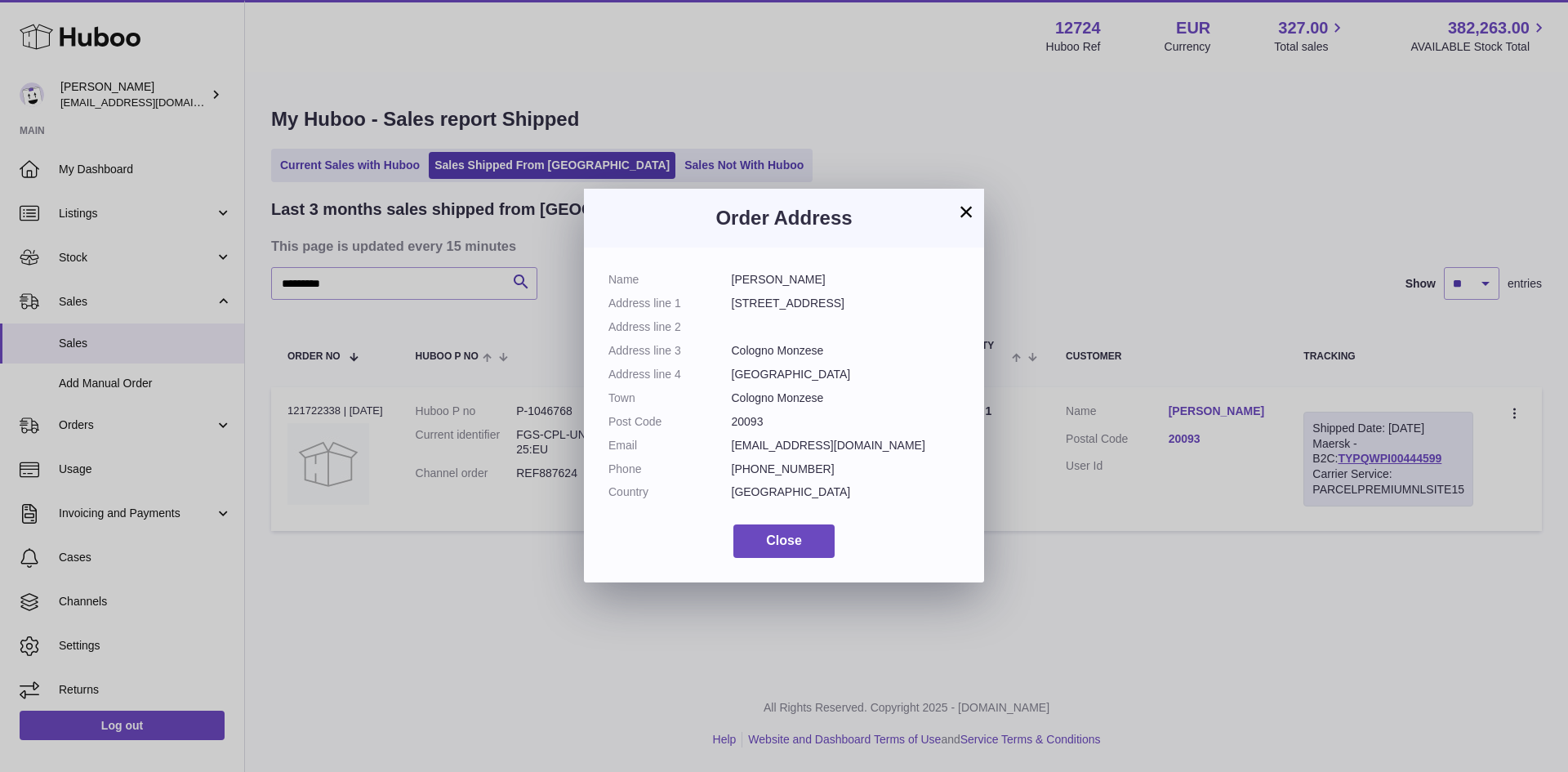
click at [846, 424] on dl "Name Dalia Croce Address line 1 Via repubblica 43 Address line 2 Address line 3…" at bounding box center [784, 390] width 352 height 236
click at [847, 424] on dd "20093" at bounding box center [846, 421] width 229 height 15
drag, startPoint x: 758, startPoint y: 490, endPoint x: 623, endPoint y: 479, distance: 135.4
click at [623, 479] on dl "Name Dalia Croce Address line 1 Via repubblica 43 Address line 2 Address line 3…" at bounding box center [784, 390] width 352 height 236
click at [634, 374] on dt "Address line 4" at bounding box center [670, 375] width 124 height 15
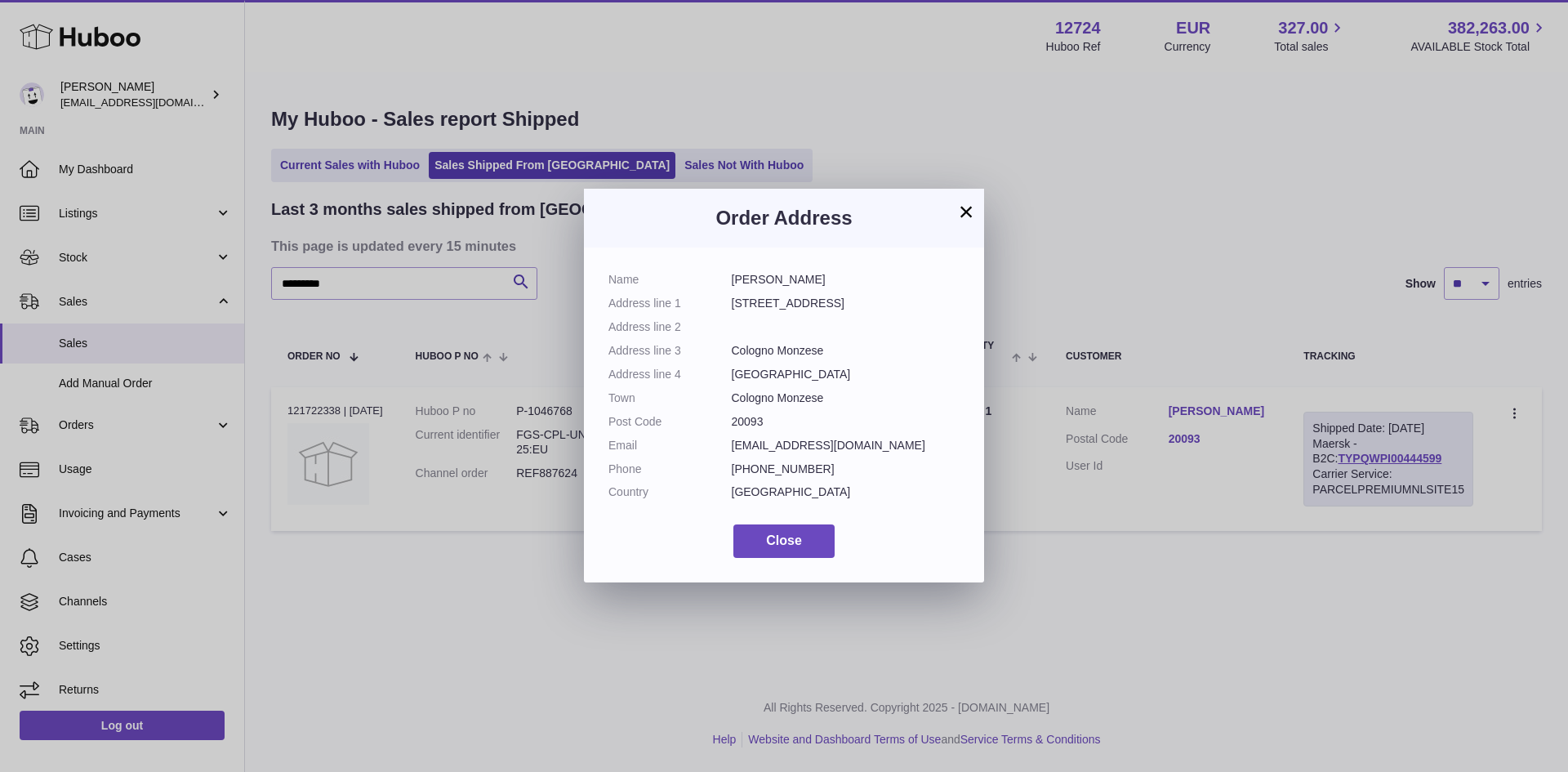
click at [967, 208] on button "×" at bounding box center [966, 212] width 19 height 19
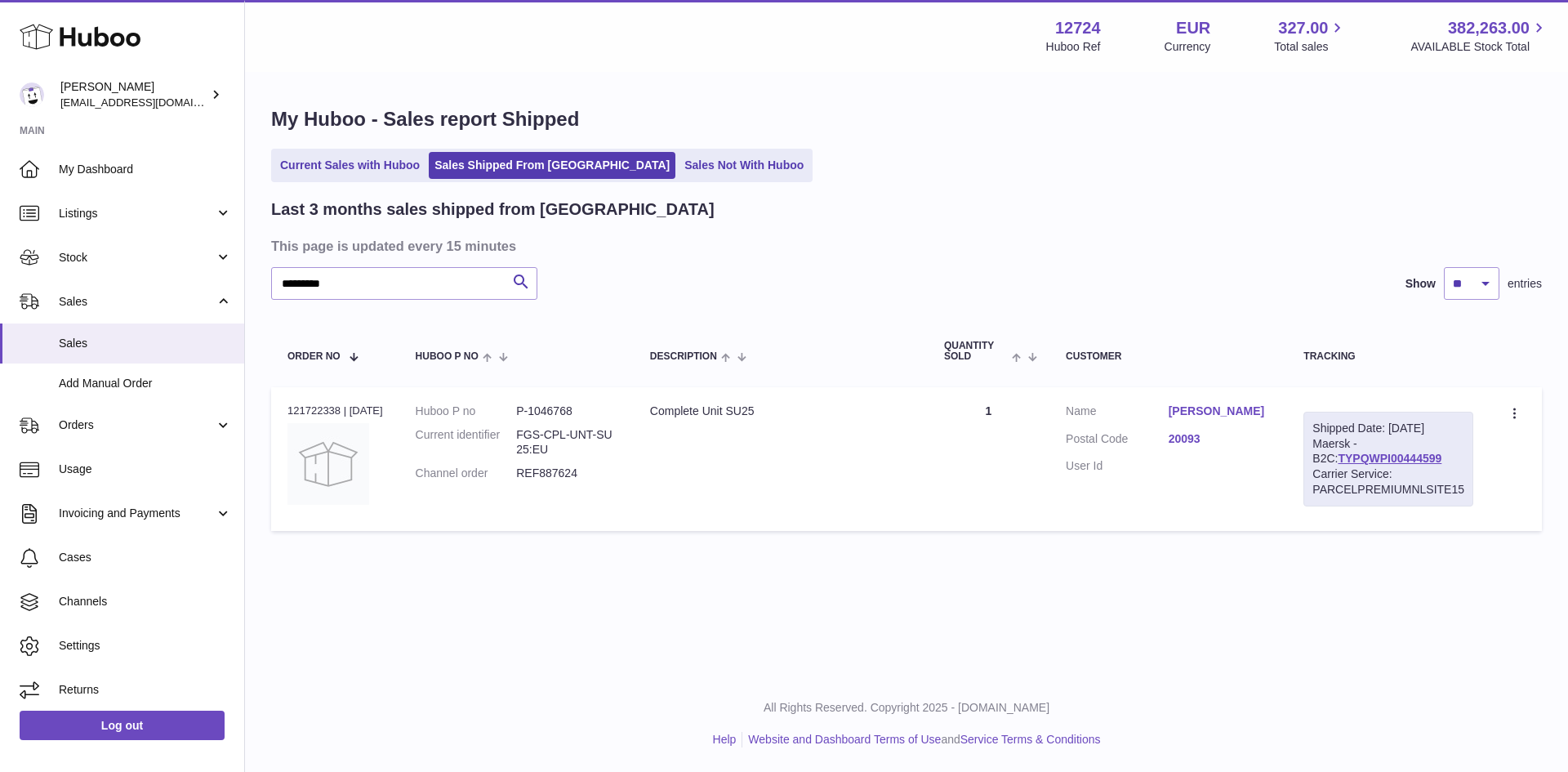
click at [326, 146] on div "My Huboo - Sales report Shipped Current Sales with Huboo Sales Shipped From Hub…" at bounding box center [906, 323] width 1323 height 498
click at [343, 164] on link "Current Sales with Huboo" at bounding box center [350, 166] width 151 height 27
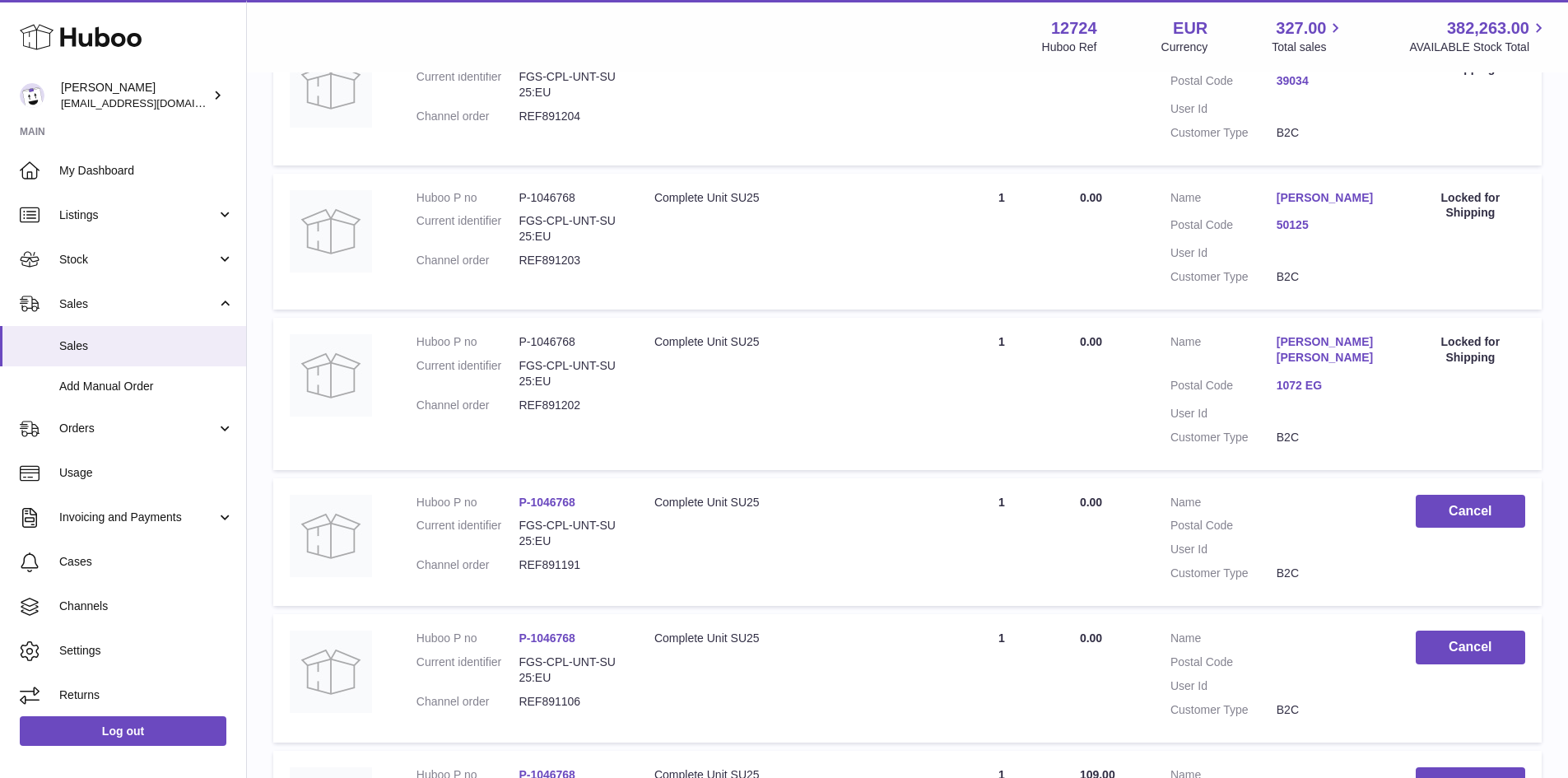
scroll to position [521, 0]
